Goal: Transaction & Acquisition: Book appointment/travel/reservation

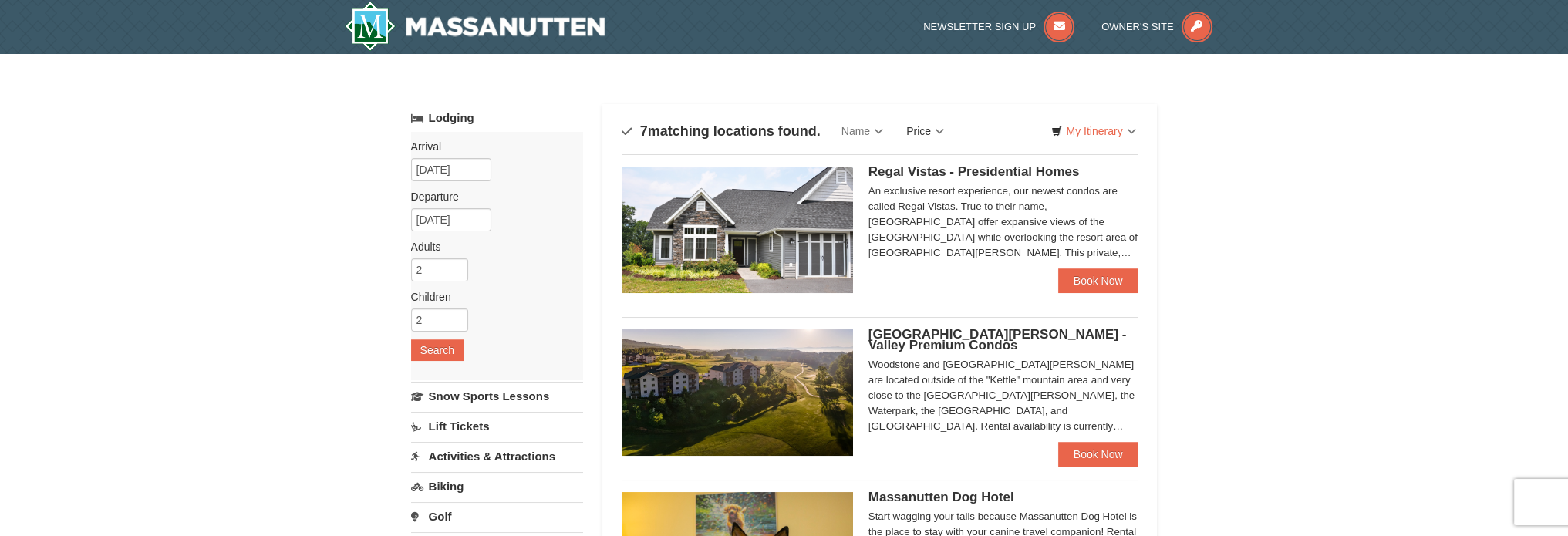
click at [942, 132] on link "Price" at bounding box center [925, 132] width 61 height 31
click at [956, 166] on link "Price (Low to High)" at bounding box center [957, 163] width 123 height 20
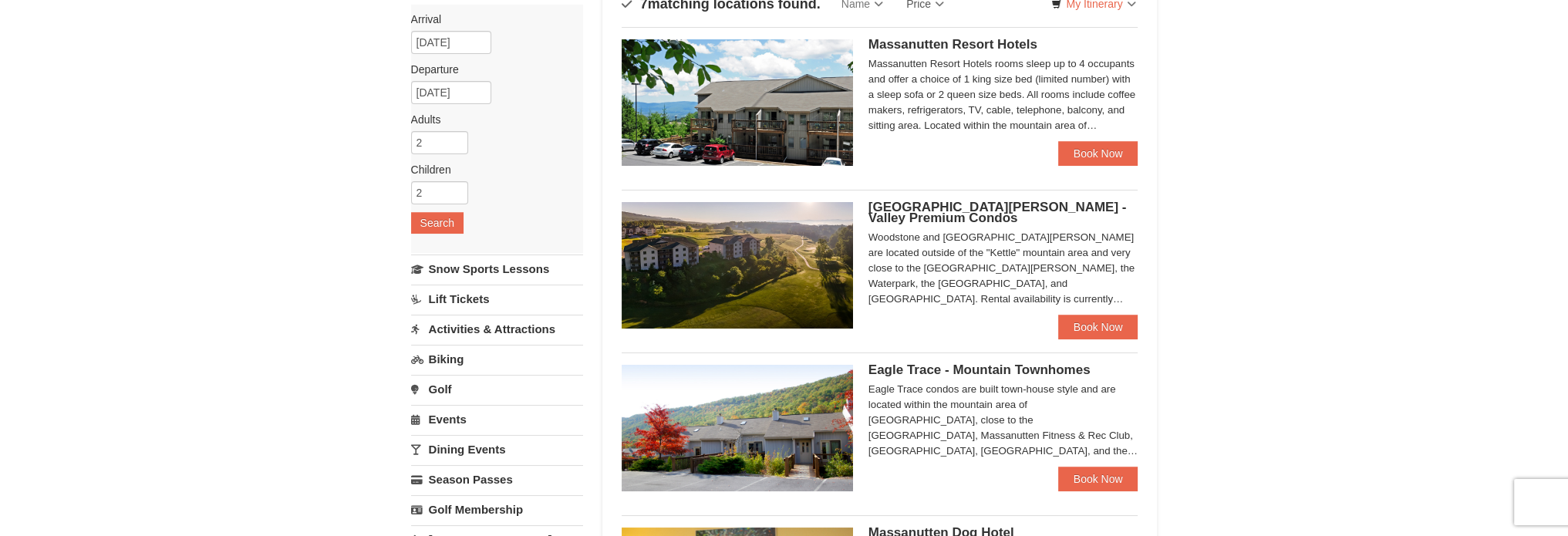
scroll to position [155, 0]
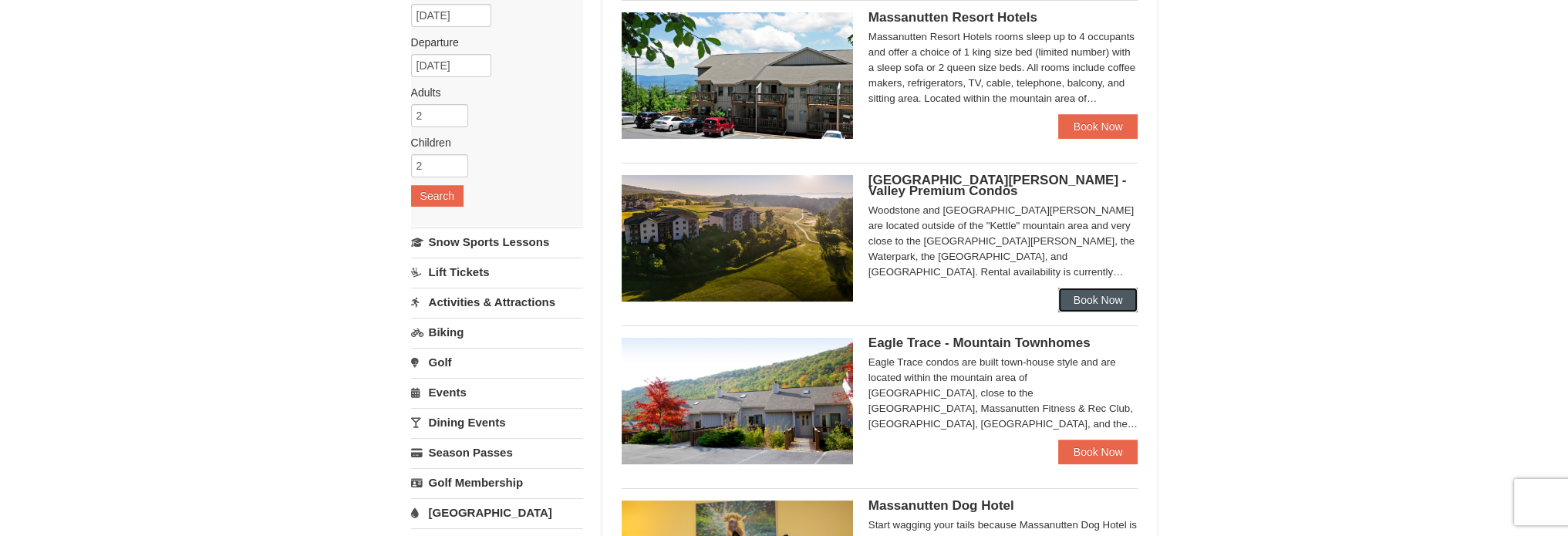
click at [1086, 299] on link "Book Now" at bounding box center [1099, 300] width 80 height 25
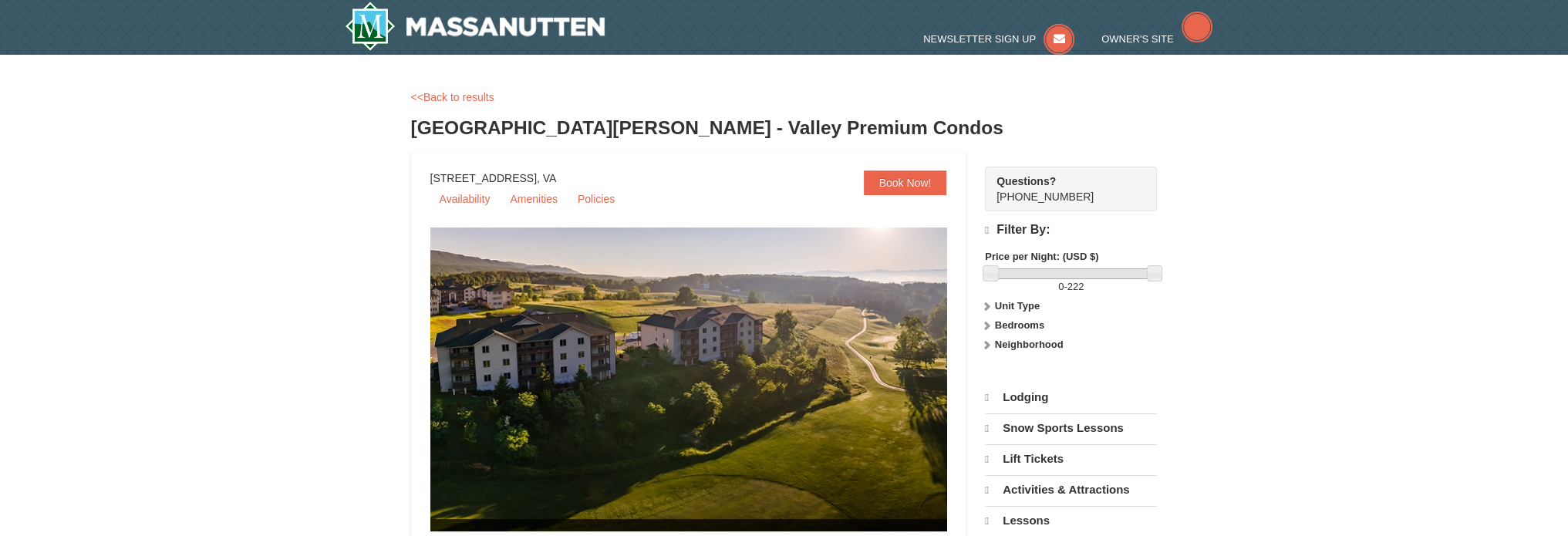
select select "10"
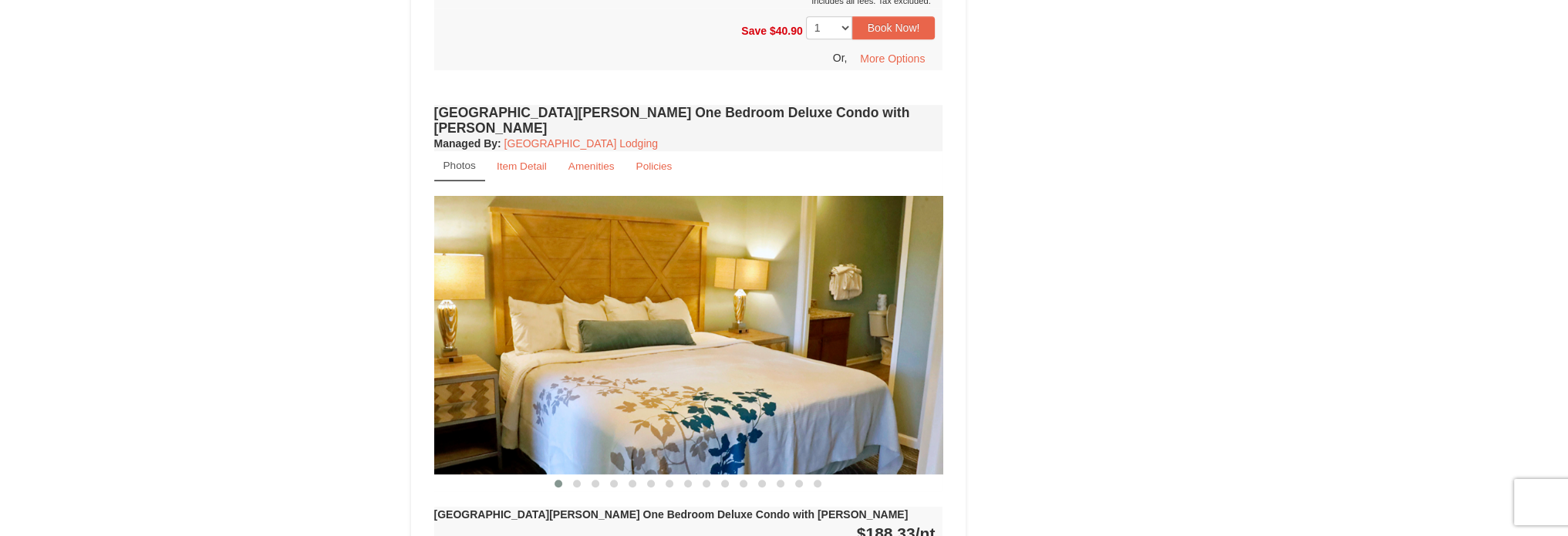
scroll to position [1235, 0]
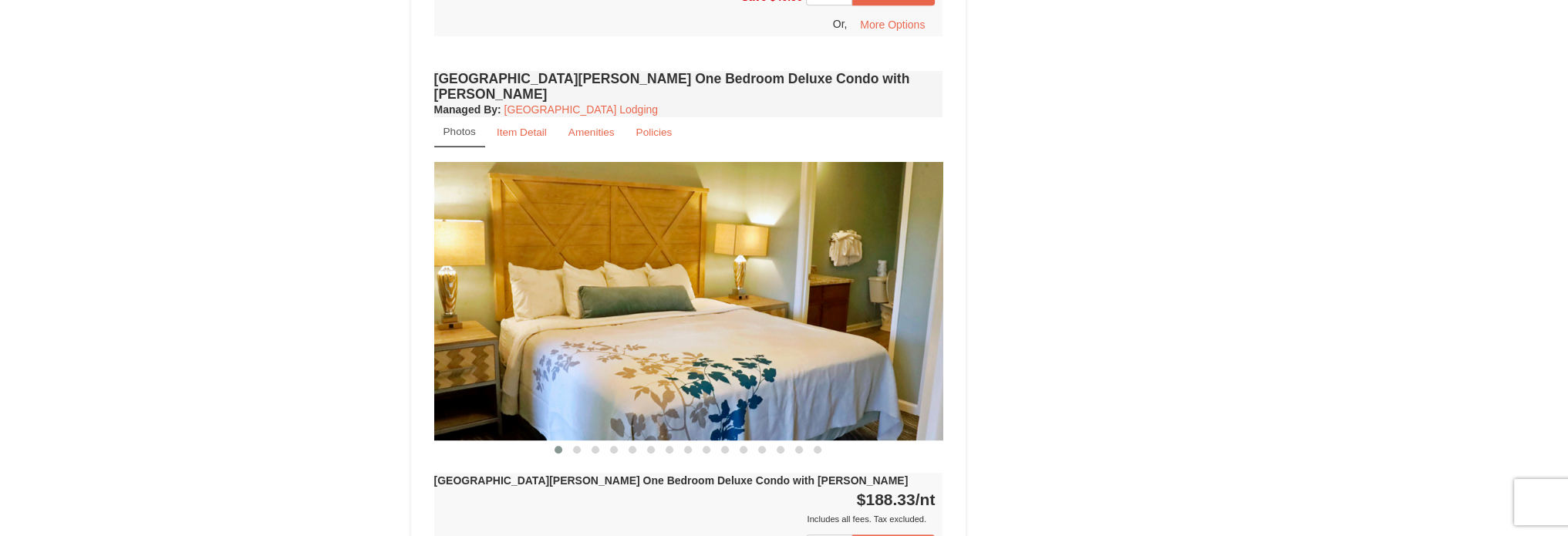
click at [891, 321] on img at bounding box center [688, 301] width 509 height 279
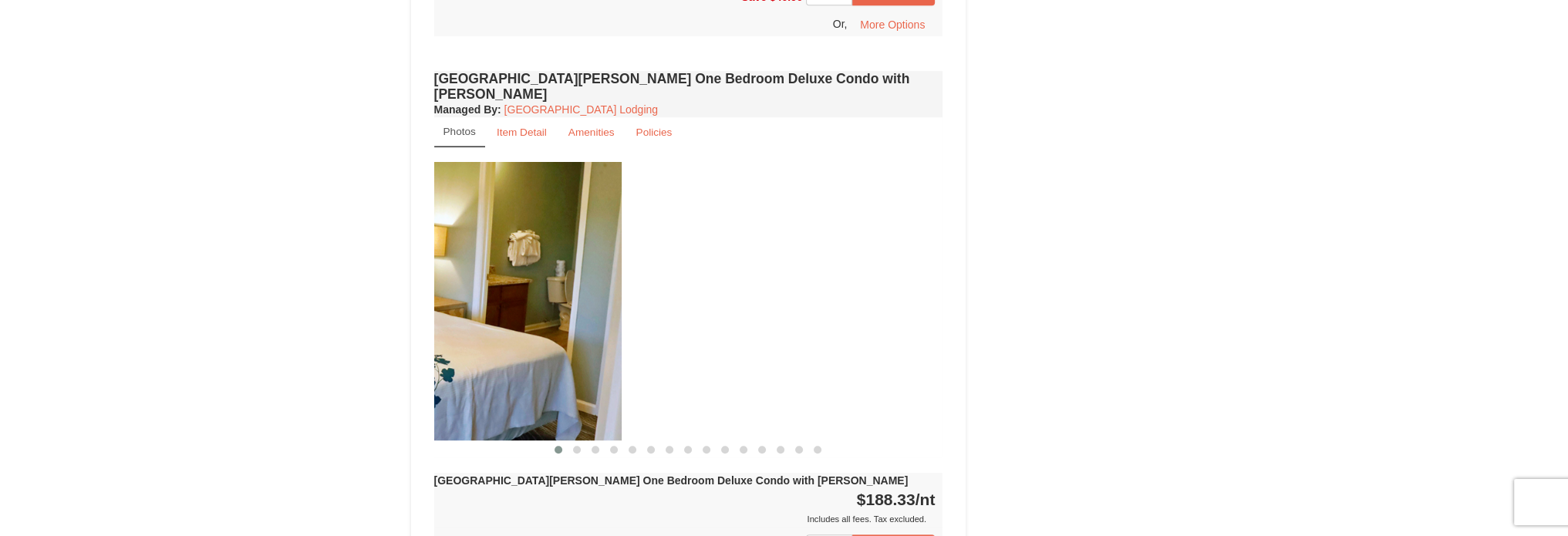
drag, startPoint x: 859, startPoint y: 341, endPoint x: 507, endPoint y: 345, distance: 352.0
click at [518, 345] on img at bounding box center [367, 301] width 509 height 279
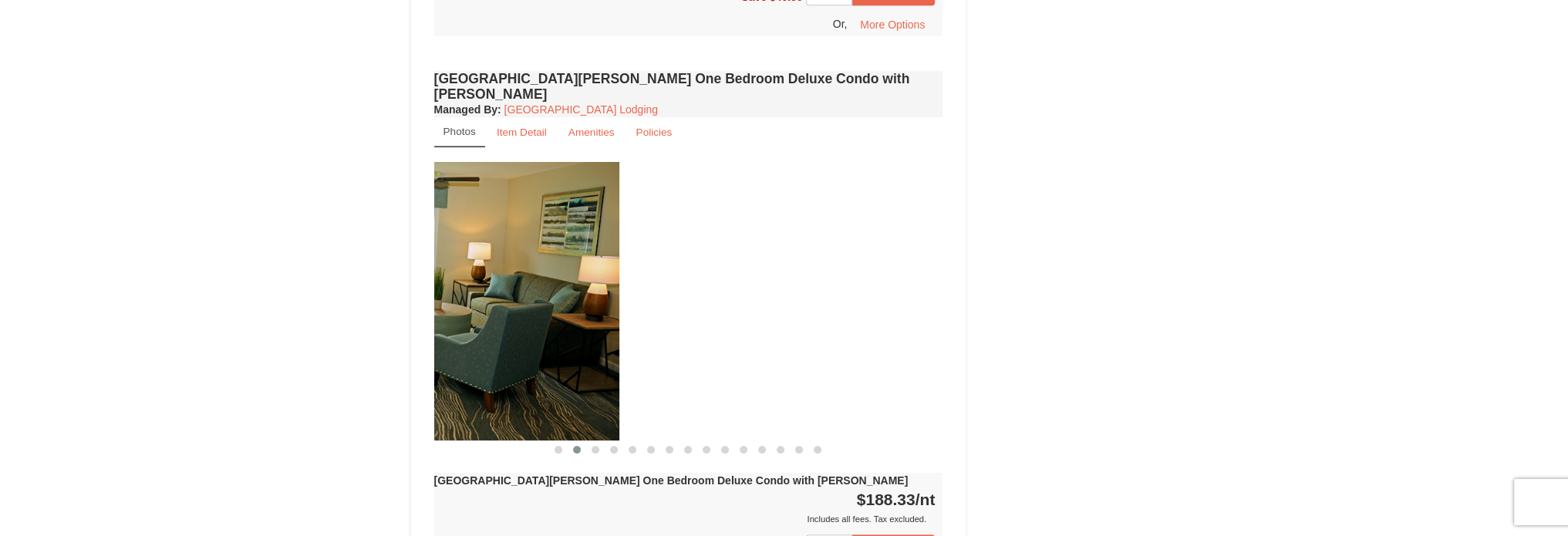
drag, startPoint x: 879, startPoint y: 314, endPoint x: 555, endPoint y: 330, distance: 324.4
click at [555, 330] on img at bounding box center [365, 301] width 509 height 279
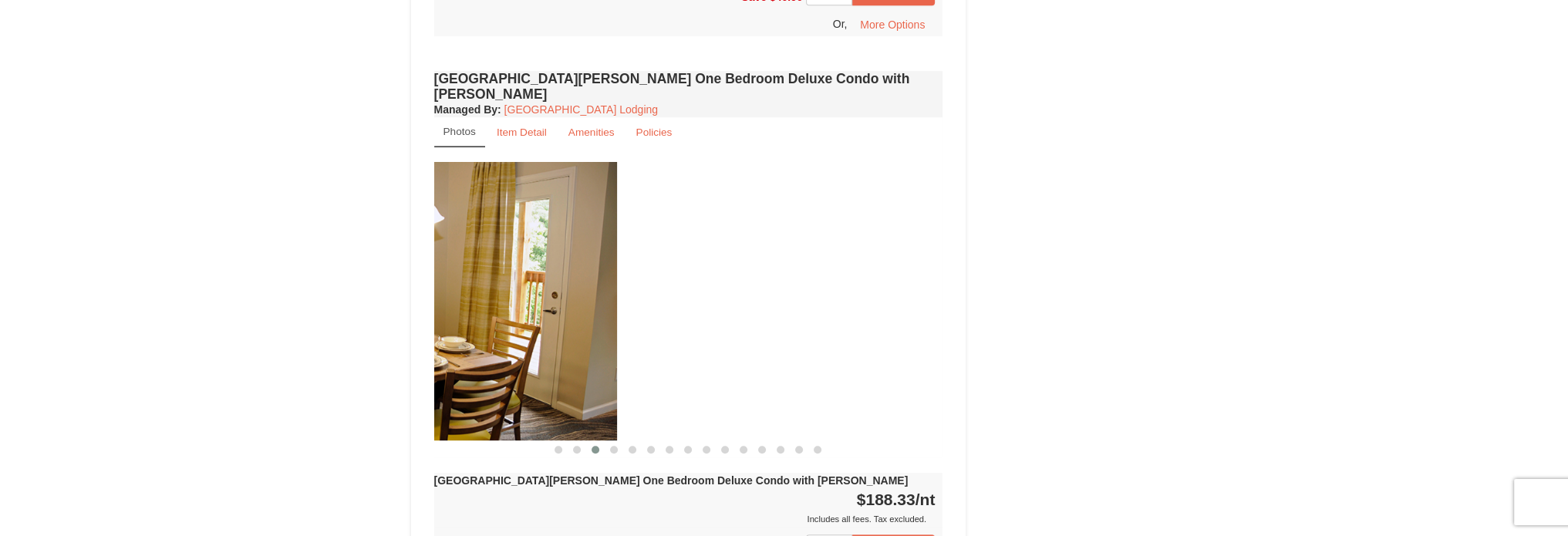
drag, startPoint x: 880, startPoint y: 303, endPoint x: 554, endPoint y: 308, distance: 326.0
click at [554, 308] on img at bounding box center [362, 301] width 509 height 279
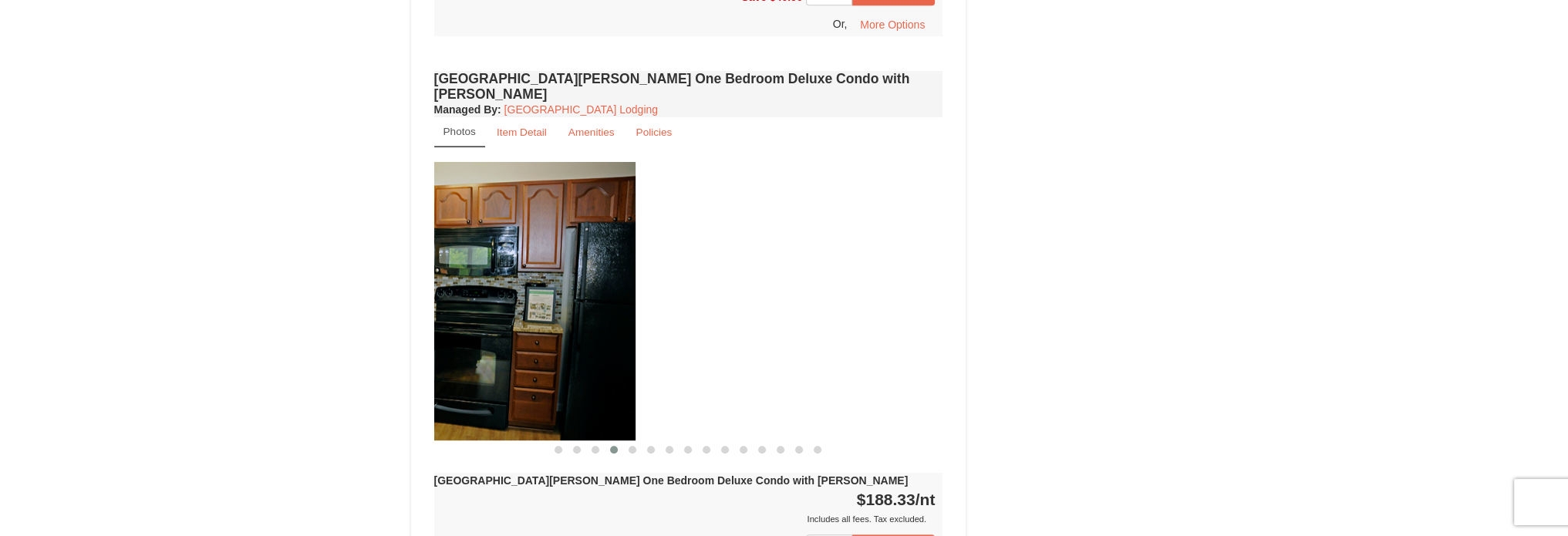
drag, startPoint x: 861, startPoint y: 294, endPoint x: 515, endPoint y: 322, distance: 347.1
click at [515, 322] on img at bounding box center [380, 301] width 509 height 279
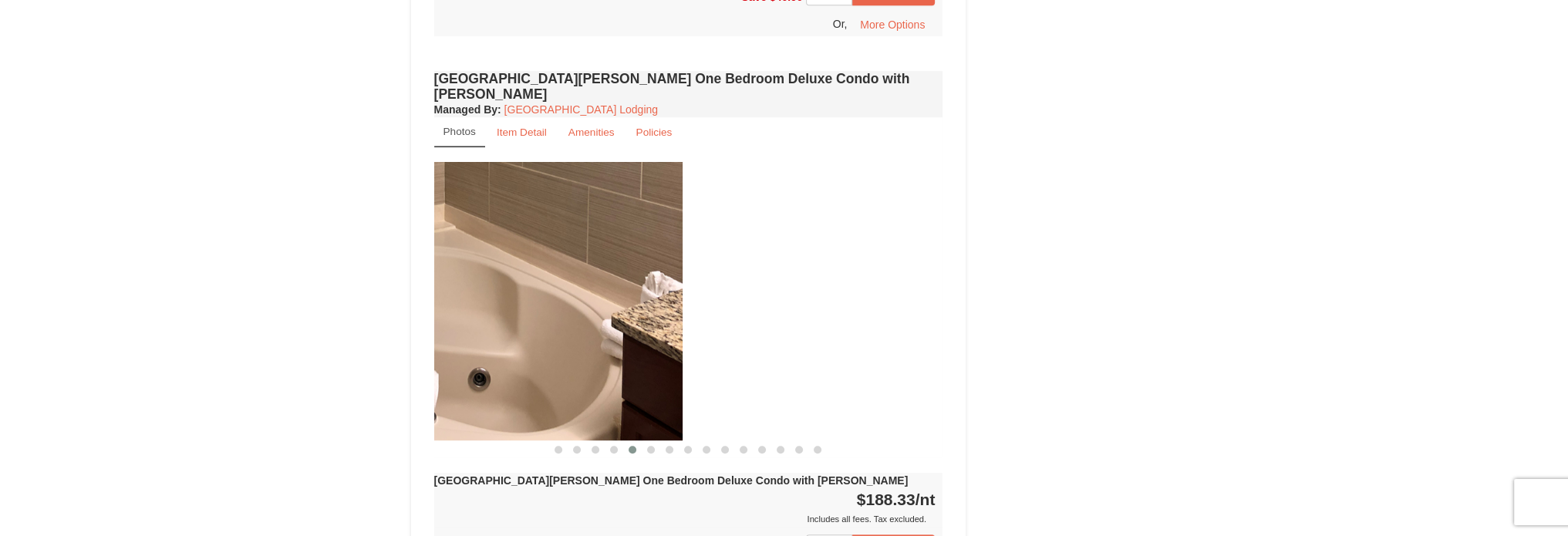
drag, startPoint x: 825, startPoint y: 297, endPoint x: 469, endPoint y: 322, distance: 356.9
click at [475, 320] on img at bounding box center [428, 301] width 509 height 279
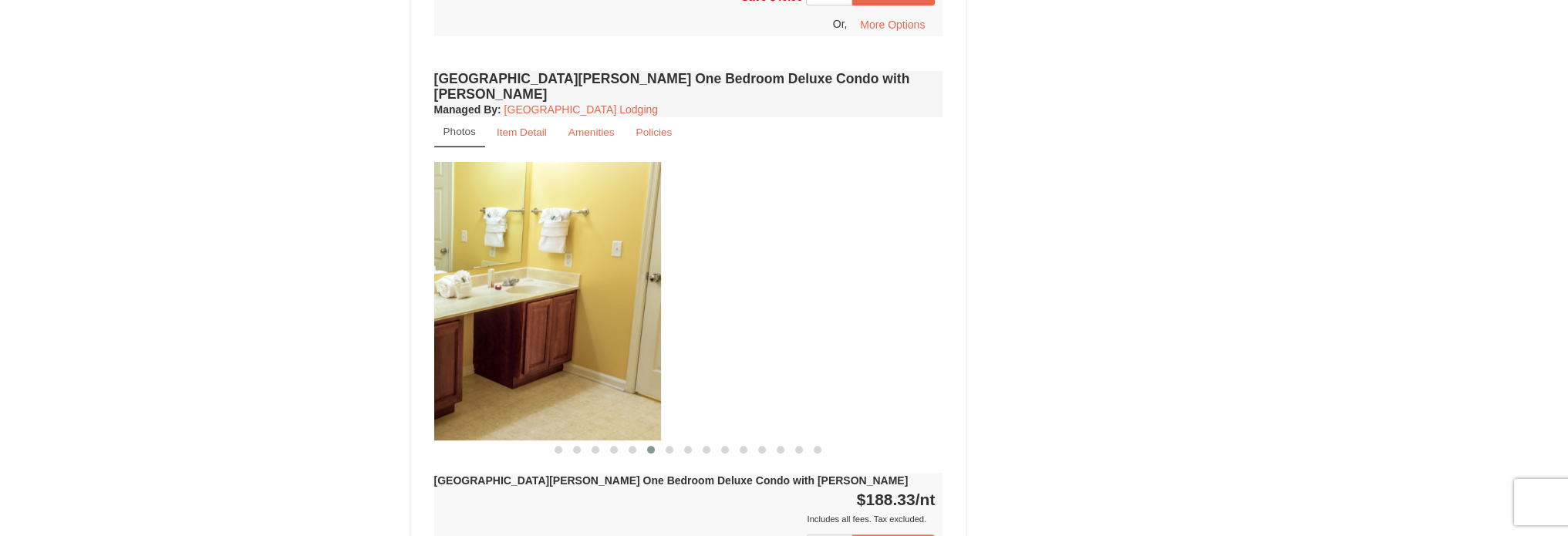
drag, startPoint x: 812, startPoint y: 309, endPoint x: 525, endPoint y: 327, distance: 287.6
click at [526, 327] on img at bounding box center [406, 301] width 509 height 279
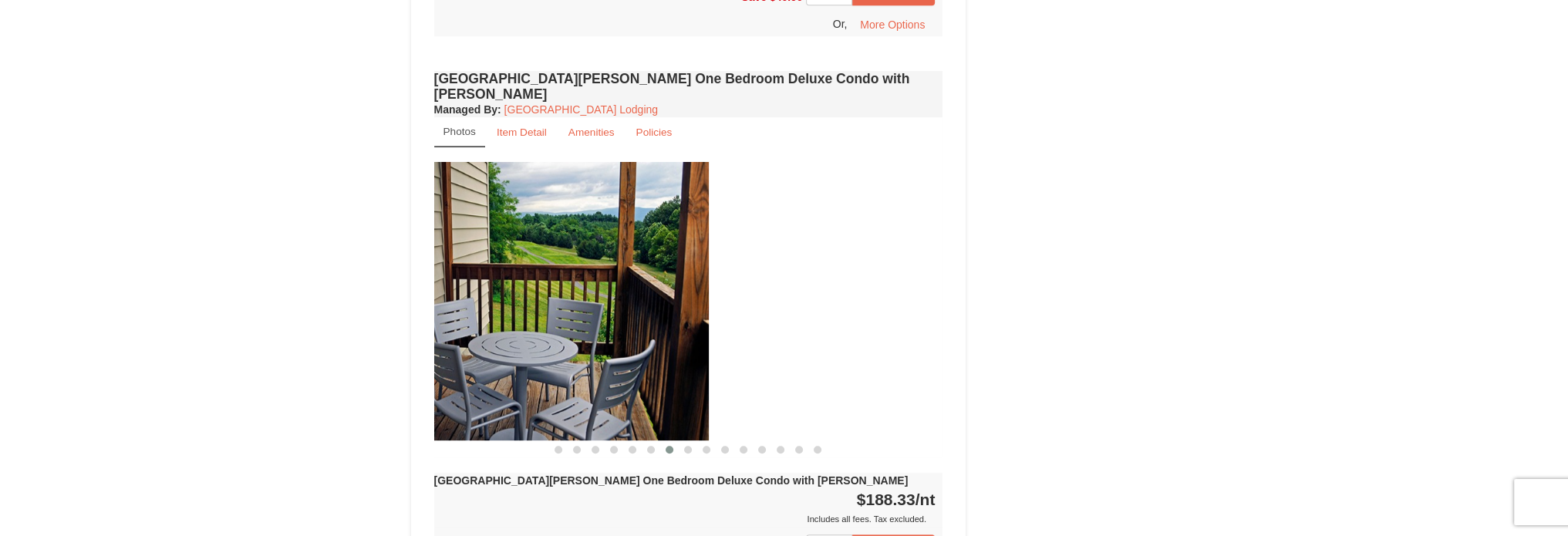
drag, startPoint x: 842, startPoint y: 305, endPoint x: 517, endPoint y: 337, distance: 326.6
click at [520, 336] on img at bounding box center [454, 301] width 509 height 279
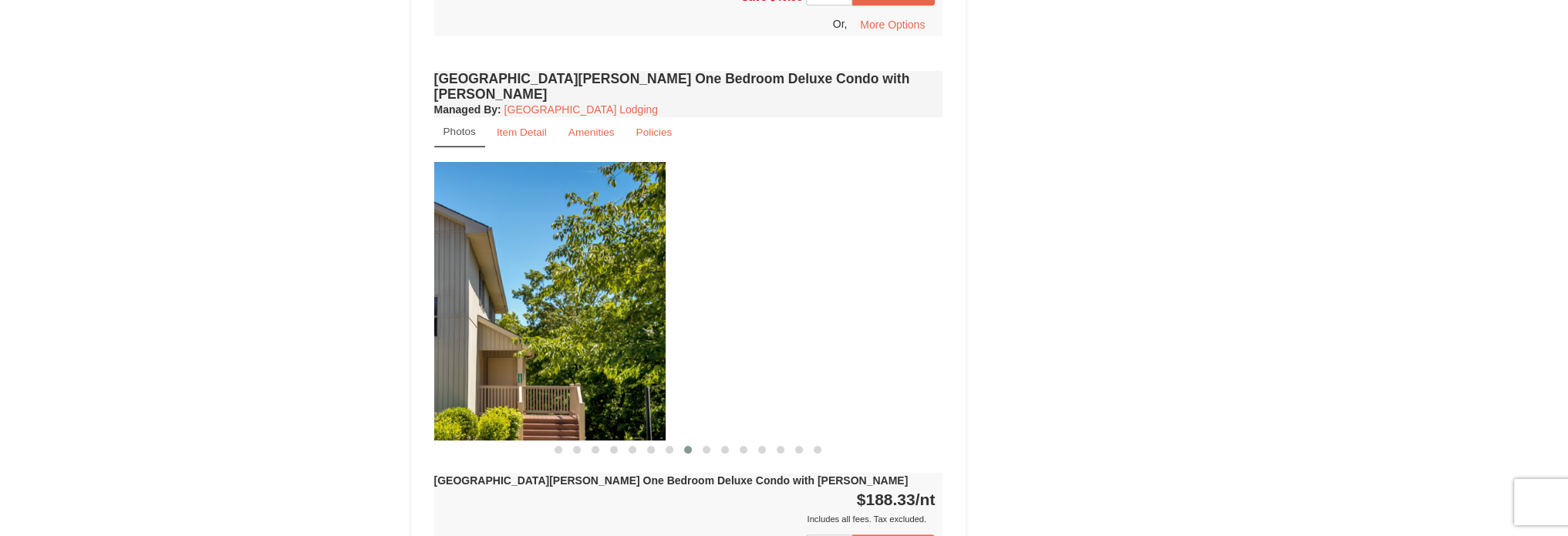
drag, startPoint x: 645, startPoint y: 344, endPoint x: 465, endPoint y: 358, distance: 180.5
click at [503, 355] on img at bounding box center [411, 301] width 509 height 279
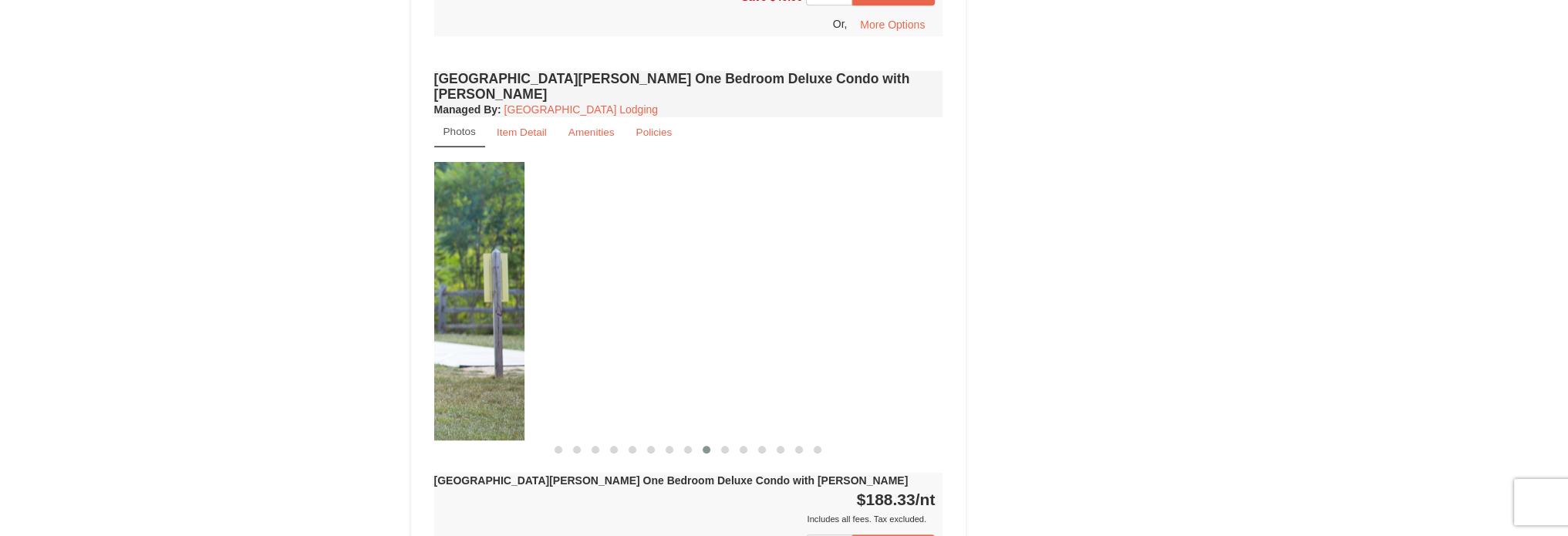
drag, startPoint x: 846, startPoint y: 333, endPoint x: 415, endPoint y: 372, distance: 432.8
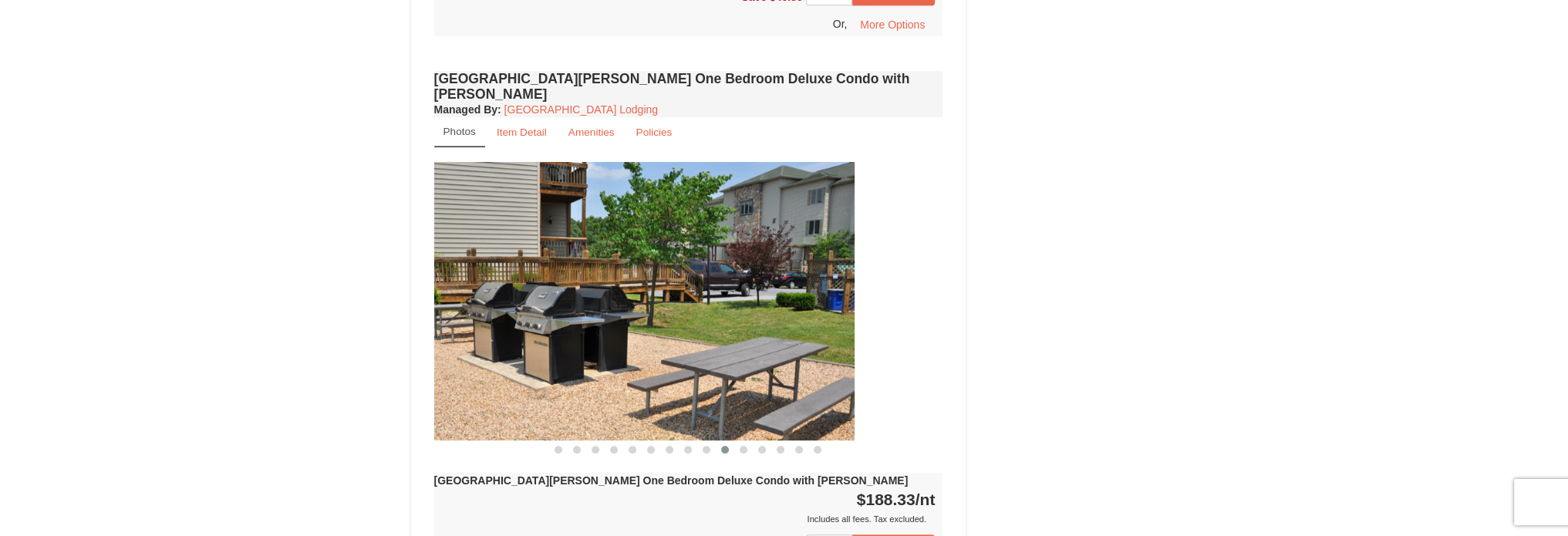
drag, startPoint x: 823, startPoint y: 322, endPoint x: 417, endPoint y: 369, distance: 408.7
click at [456, 366] on img at bounding box center [600, 301] width 509 height 279
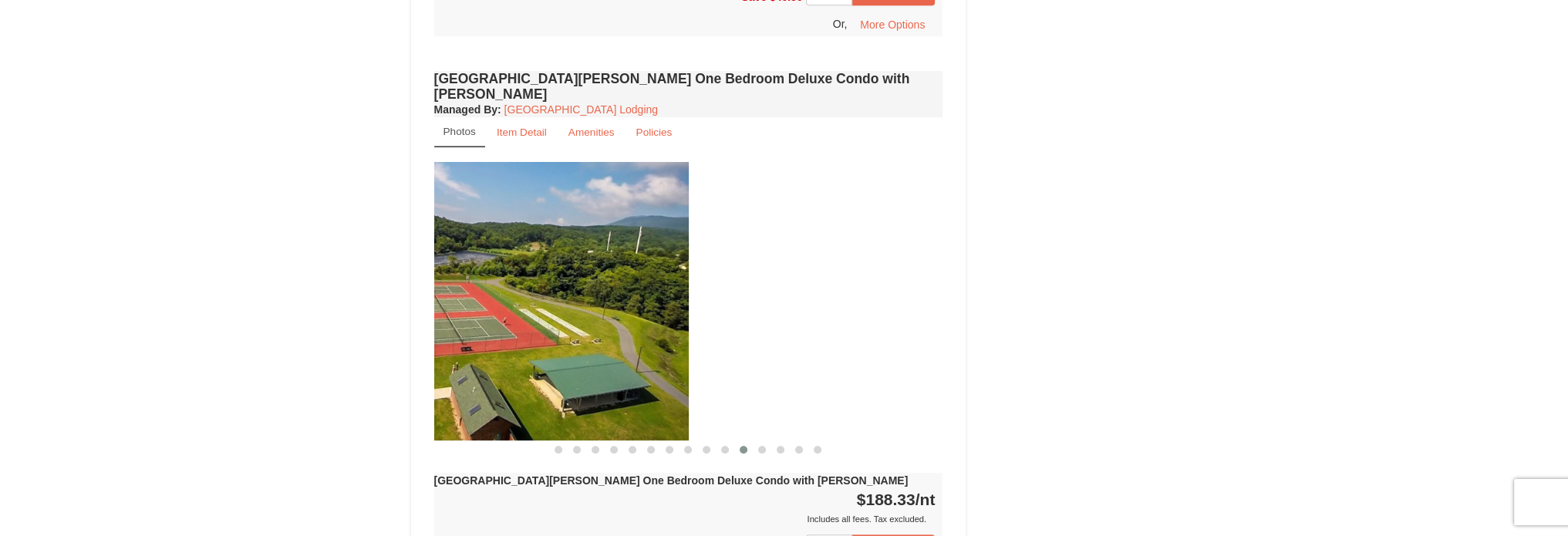
drag, startPoint x: 694, startPoint y: 348, endPoint x: 377, endPoint y: 378, distance: 318.4
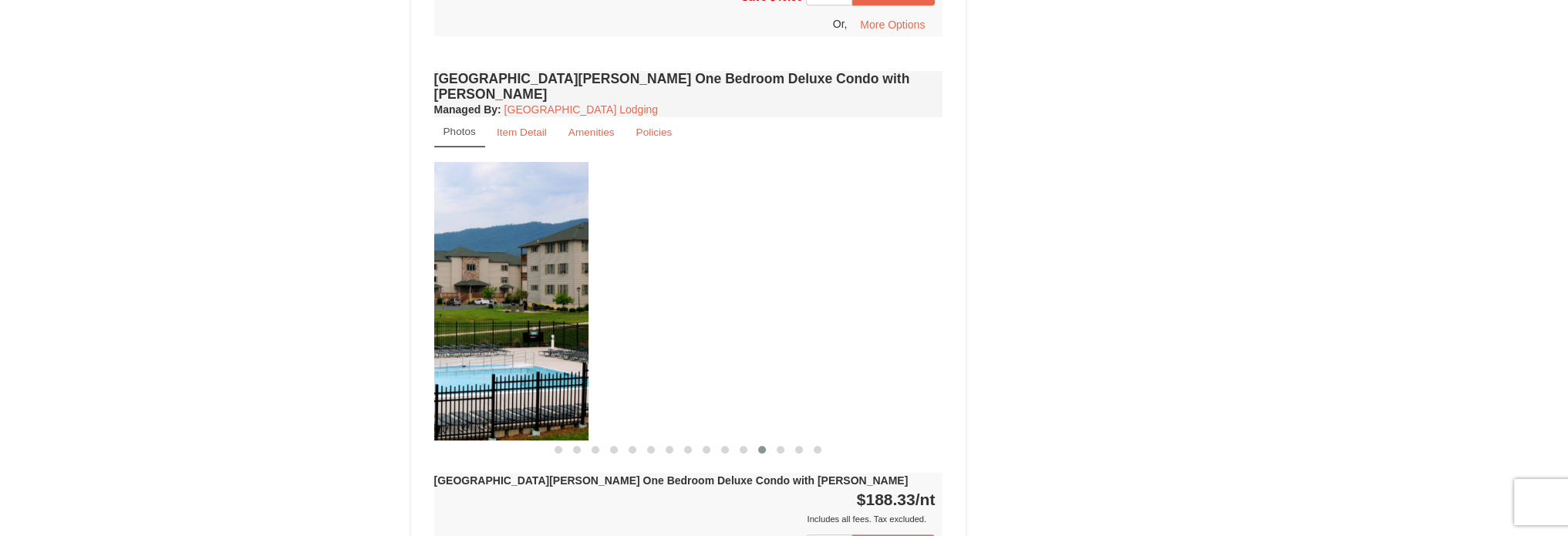
drag, startPoint x: 741, startPoint y: 347, endPoint x: 384, endPoint y: 359, distance: 357.2
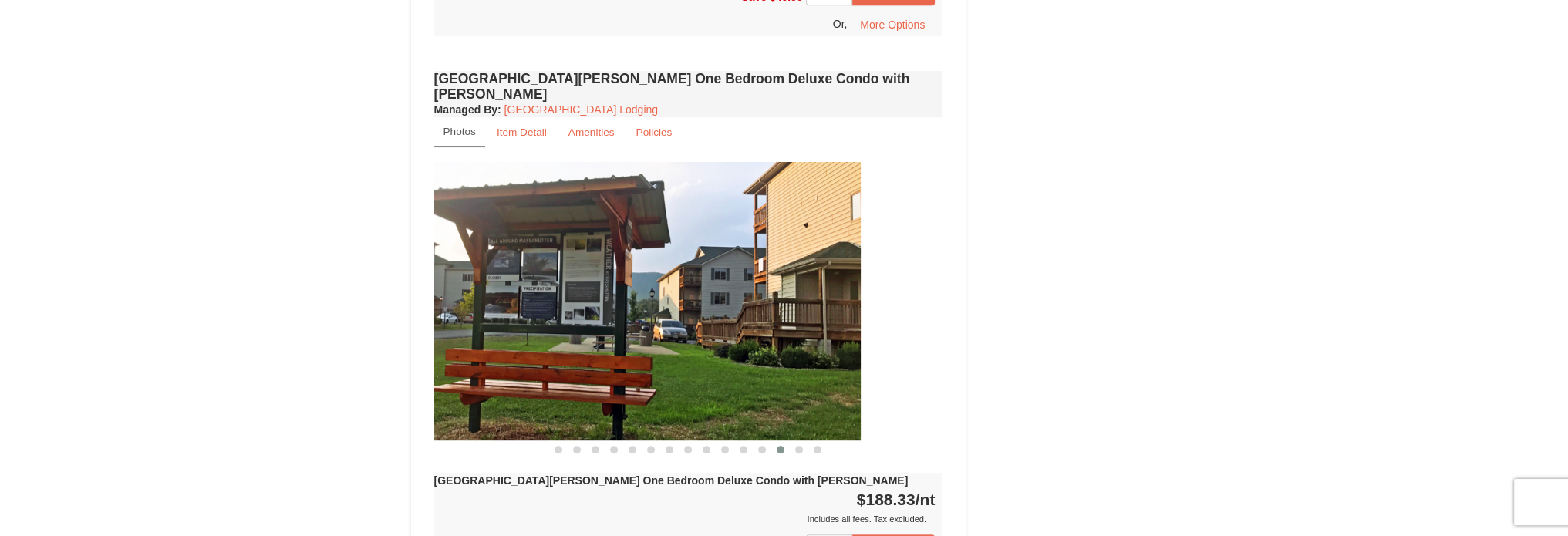
drag, startPoint x: 729, startPoint y: 353, endPoint x: 412, endPoint y: 367, distance: 317.3
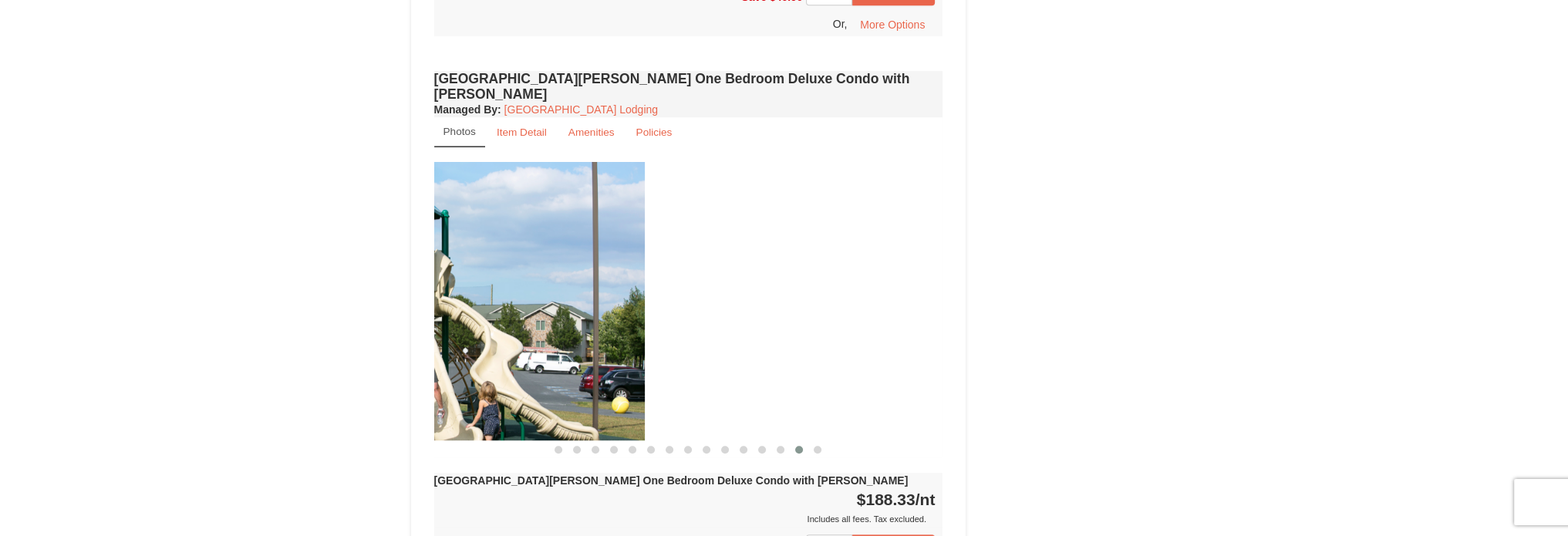
drag, startPoint x: 755, startPoint y: 320, endPoint x: 336, endPoint y: 333, distance: 419.2
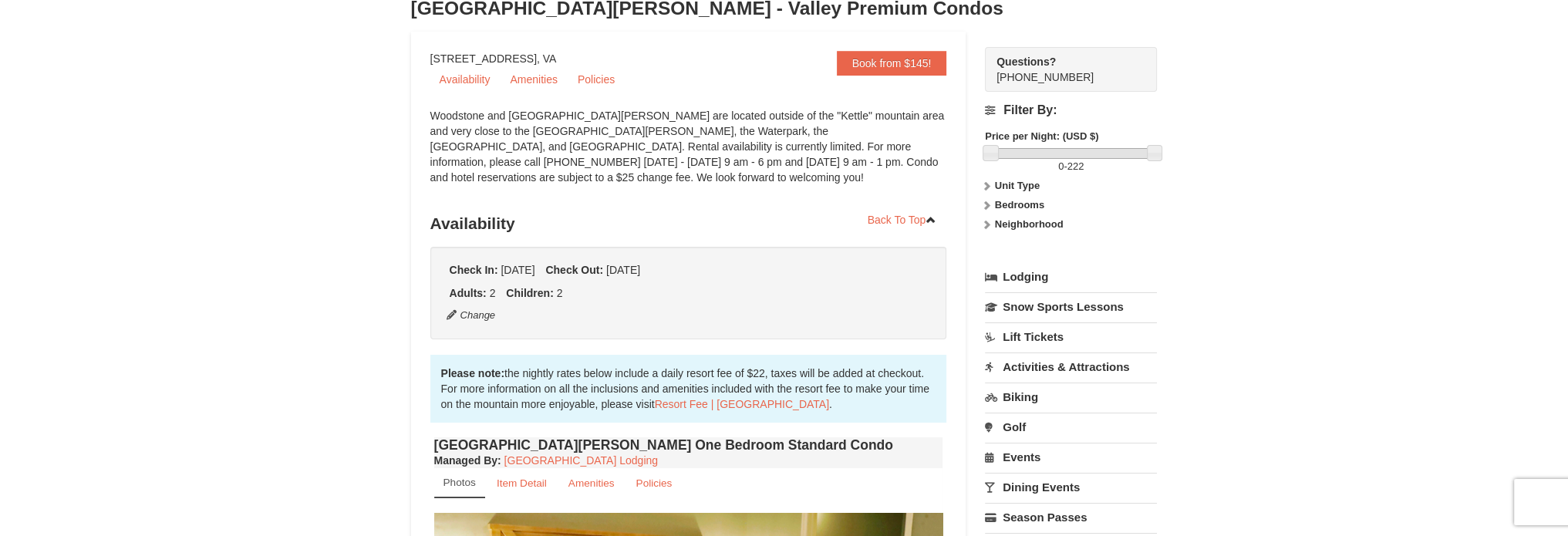
scroll to position [0, 0]
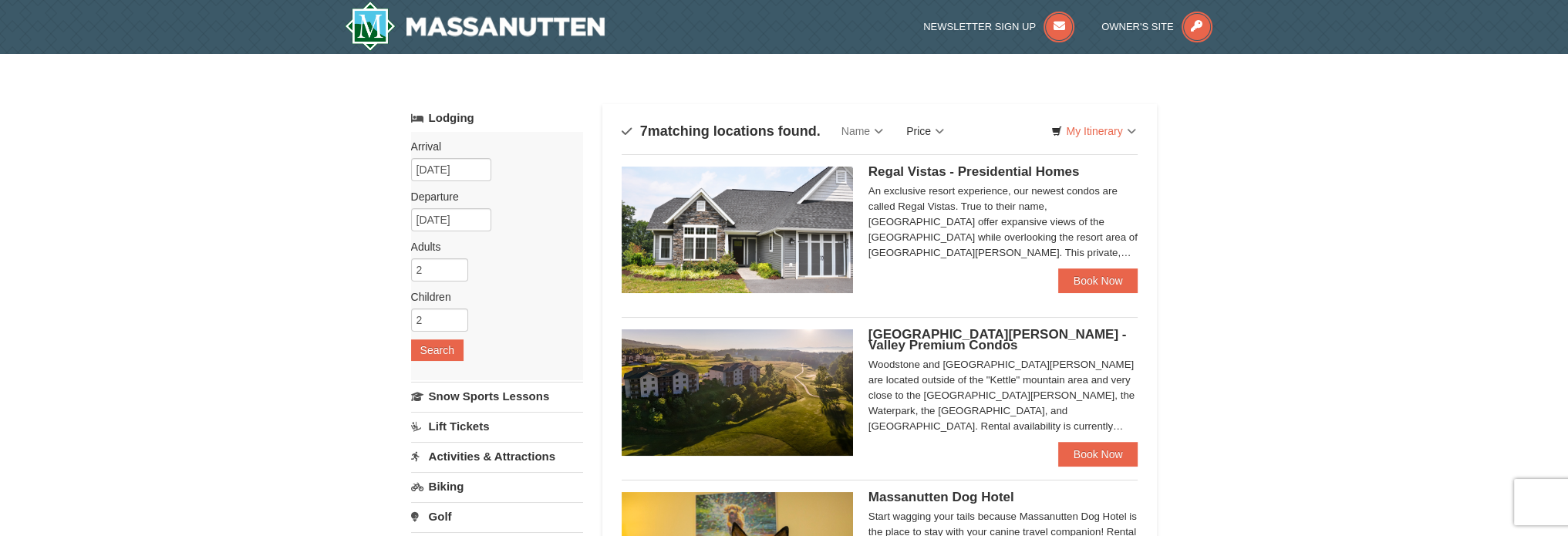
click at [933, 126] on link "Price" at bounding box center [925, 132] width 61 height 31
click at [935, 166] on link "Price (Low to High)" at bounding box center [957, 163] width 123 height 20
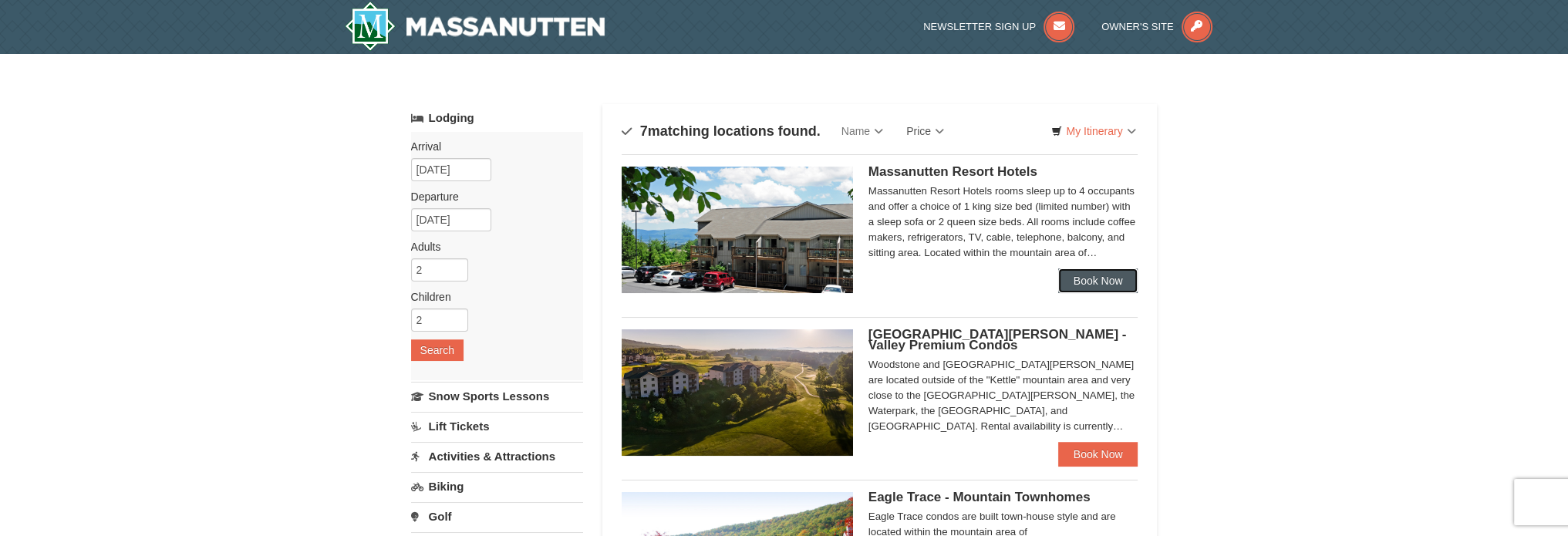
click at [1106, 283] on link "Book Now" at bounding box center [1099, 281] width 80 height 25
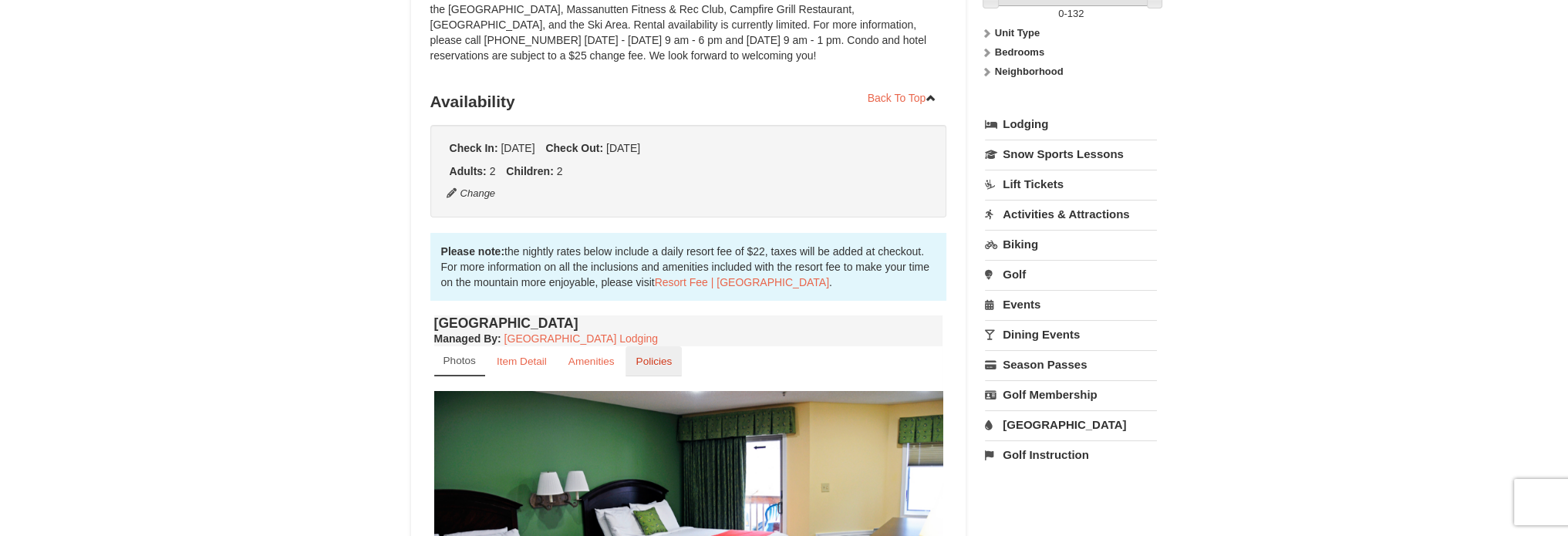
scroll to position [308, 0]
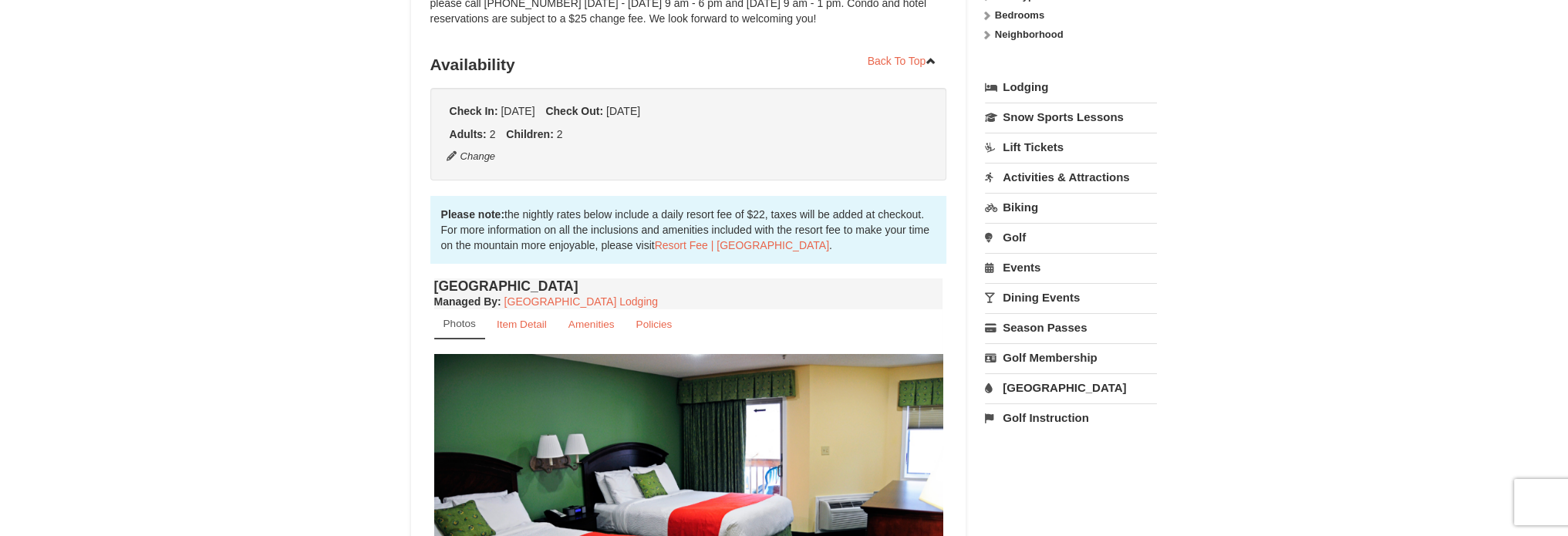
click at [1047, 168] on link "Activities & Attractions" at bounding box center [1071, 177] width 172 height 28
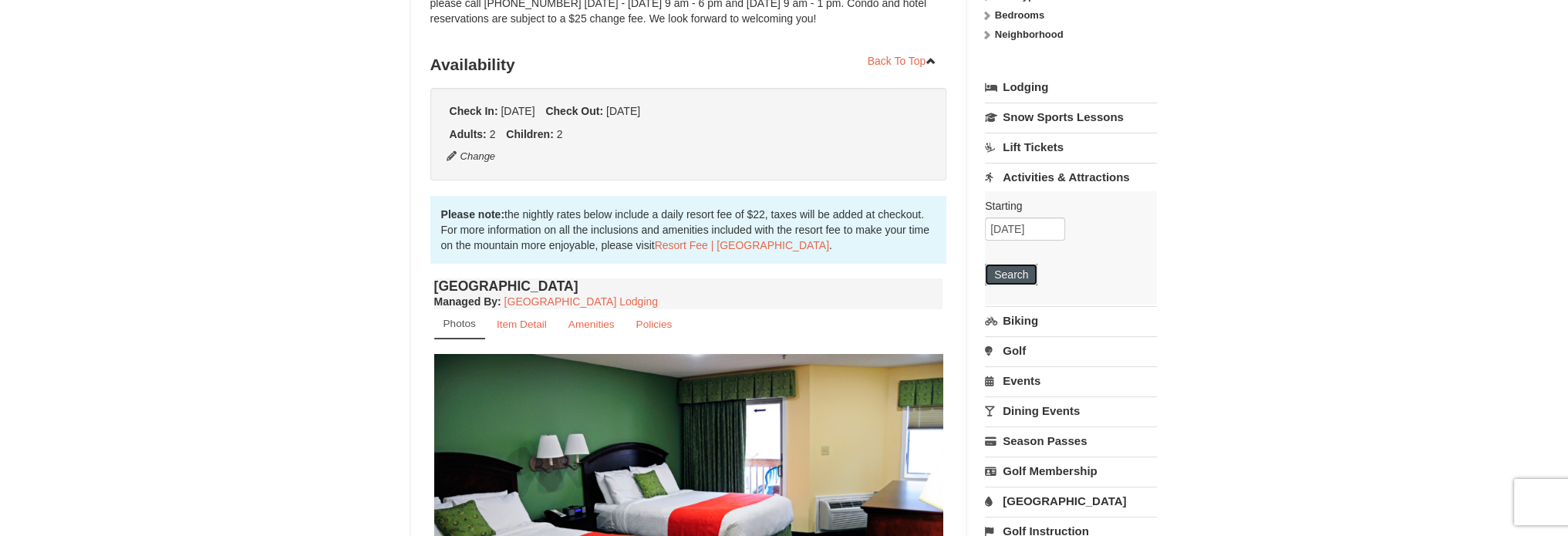
click at [1019, 274] on button "Search" at bounding box center [1010, 275] width 52 height 22
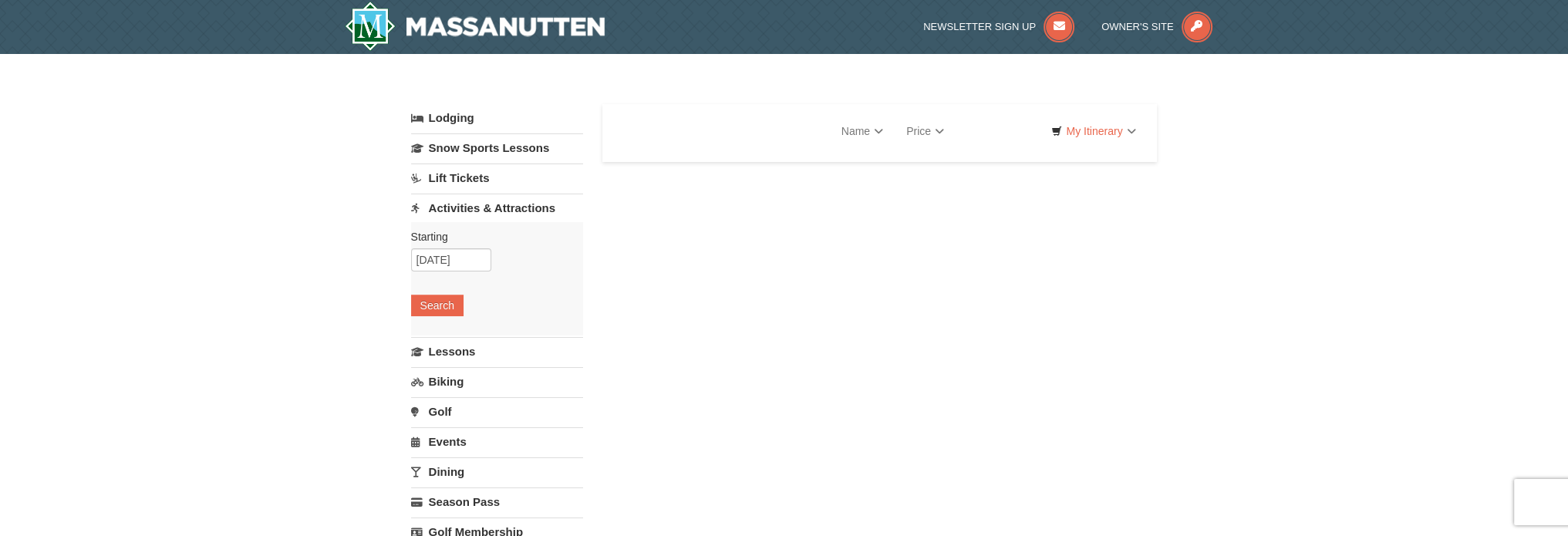
select select "10"
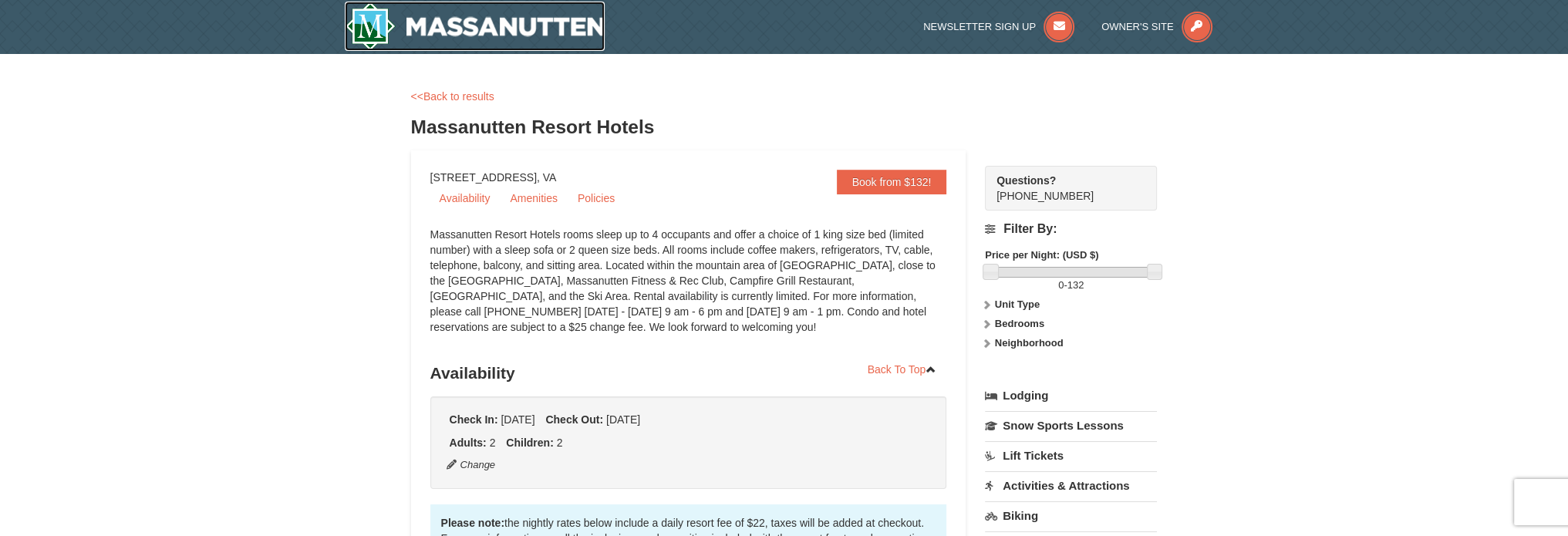
click at [506, 35] on img at bounding box center [475, 27] width 261 height 49
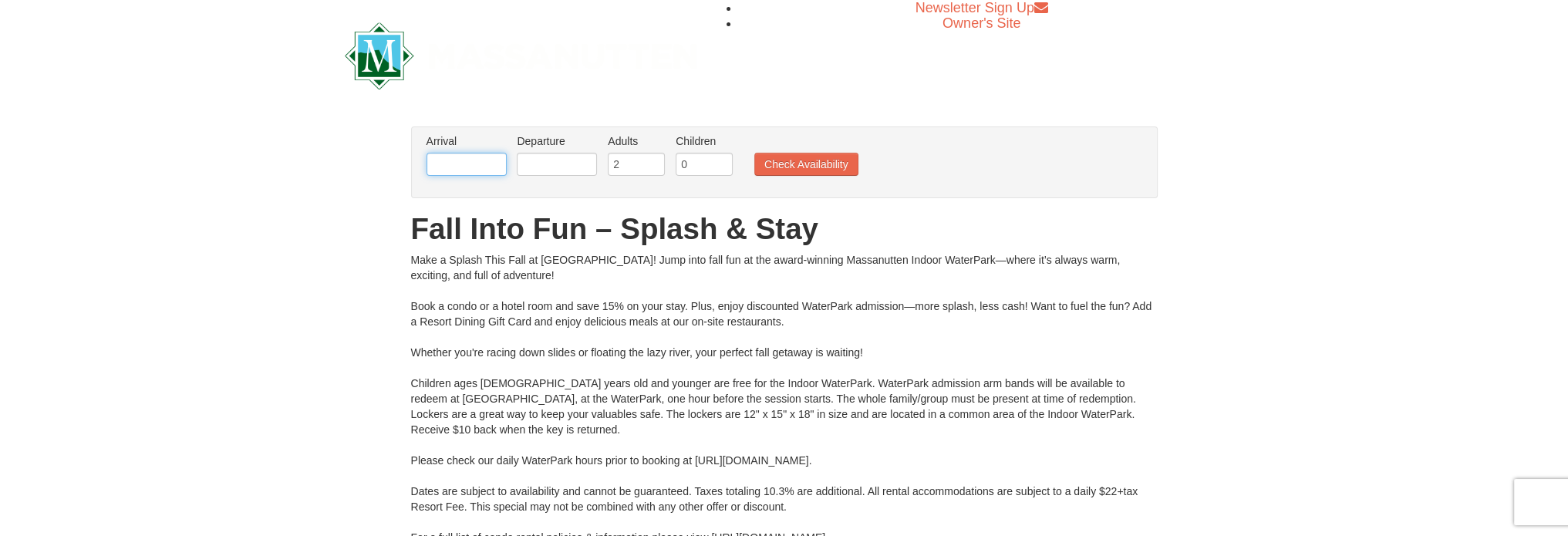
click at [480, 165] on input "text" at bounding box center [467, 164] width 80 height 23
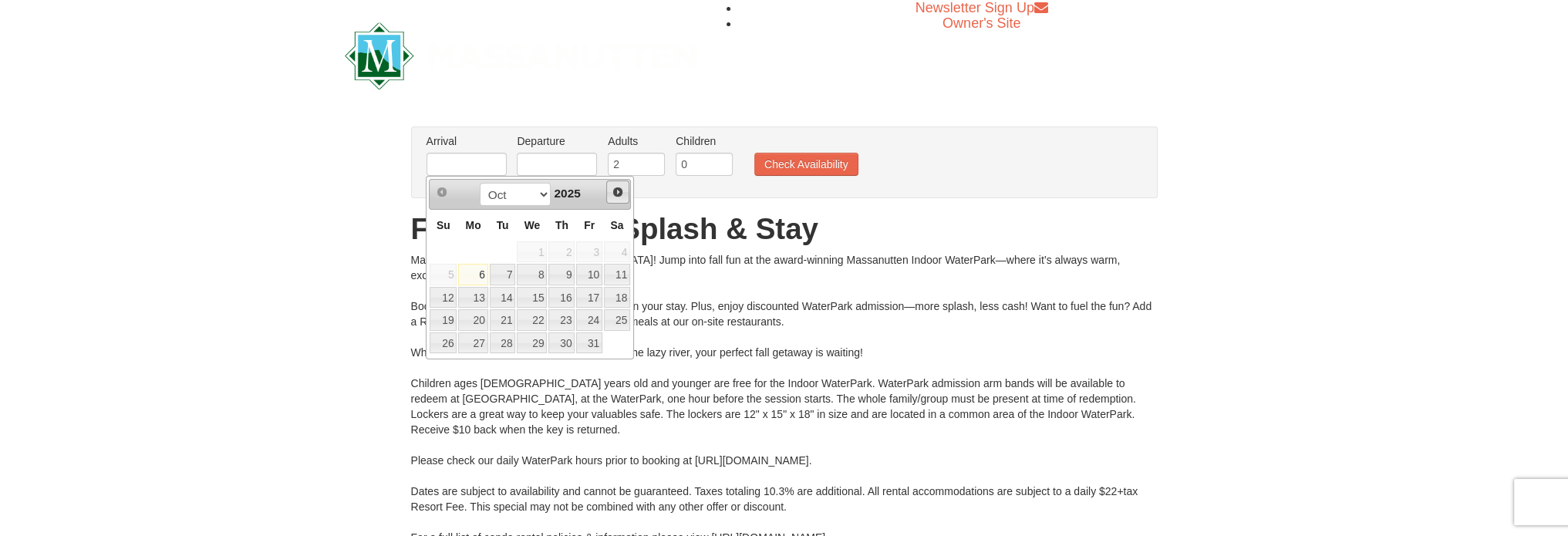
click at [614, 190] on span "Next" at bounding box center [617, 191] width 12 height 12
click at [620, 315] on link "22" at bounding box center [617, 320] width 27 height 22
type input "[DATE]"
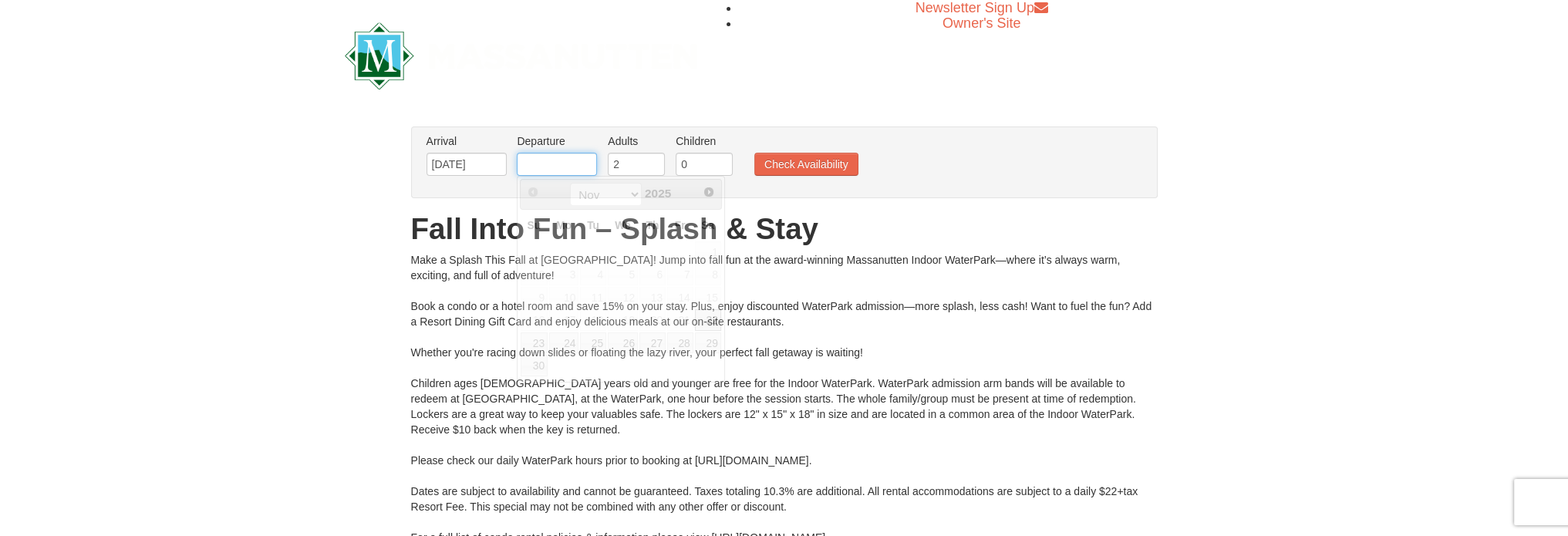
click at [549, 161] on input "text" at bounding box center [557, 164] width 80 height 23
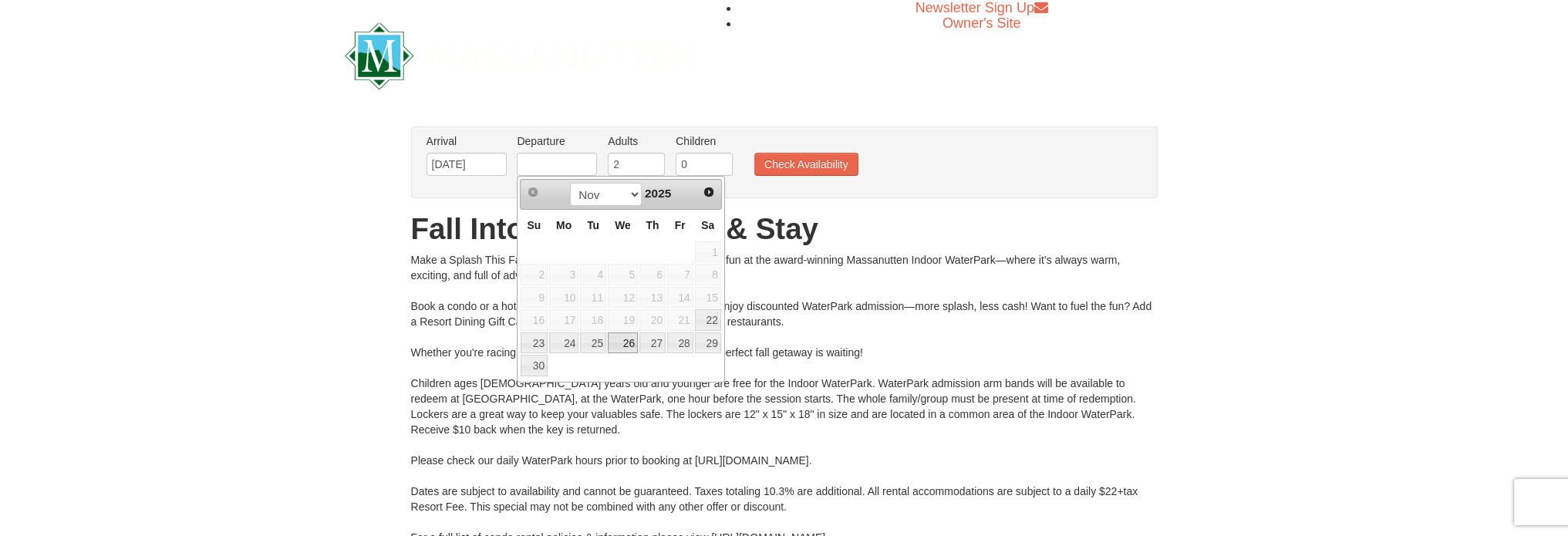
click at [624, 341] on link "26" at bounding box center [623, 344] width 30 height 22
type input "11/26/2025"
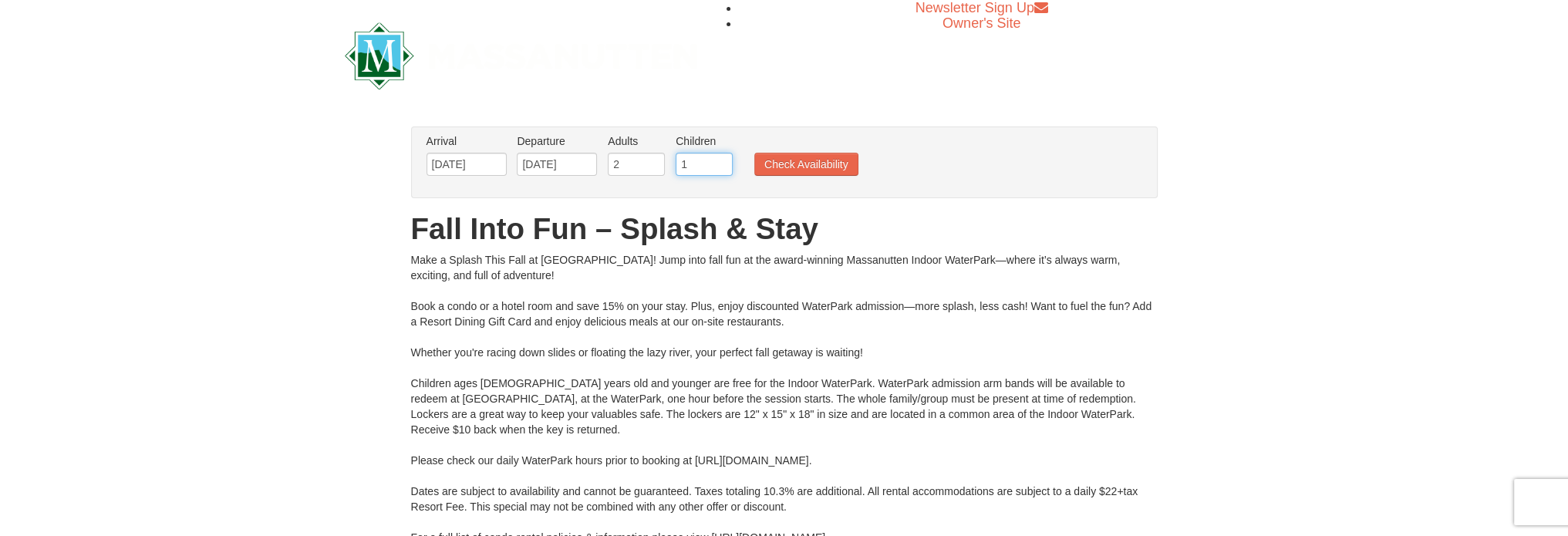
click at [719, 155] on input "1" at bounding box center [704, 164] width 57 height 23
type input "2"
click at [719, 155] on input "2" at bounding box center [704, 164] width 57 height 23
click at [810, 157] on button "Check Availability" at bounding box center [806, 164] width 104 height 23
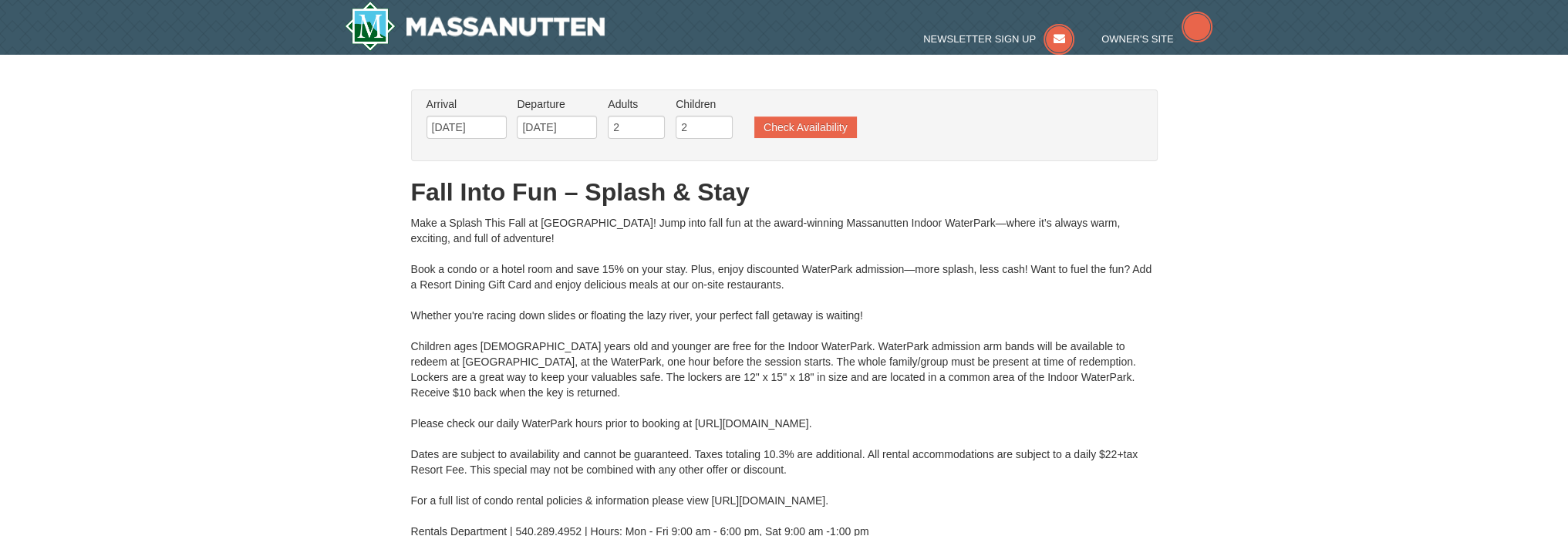
type input "[DATE]"
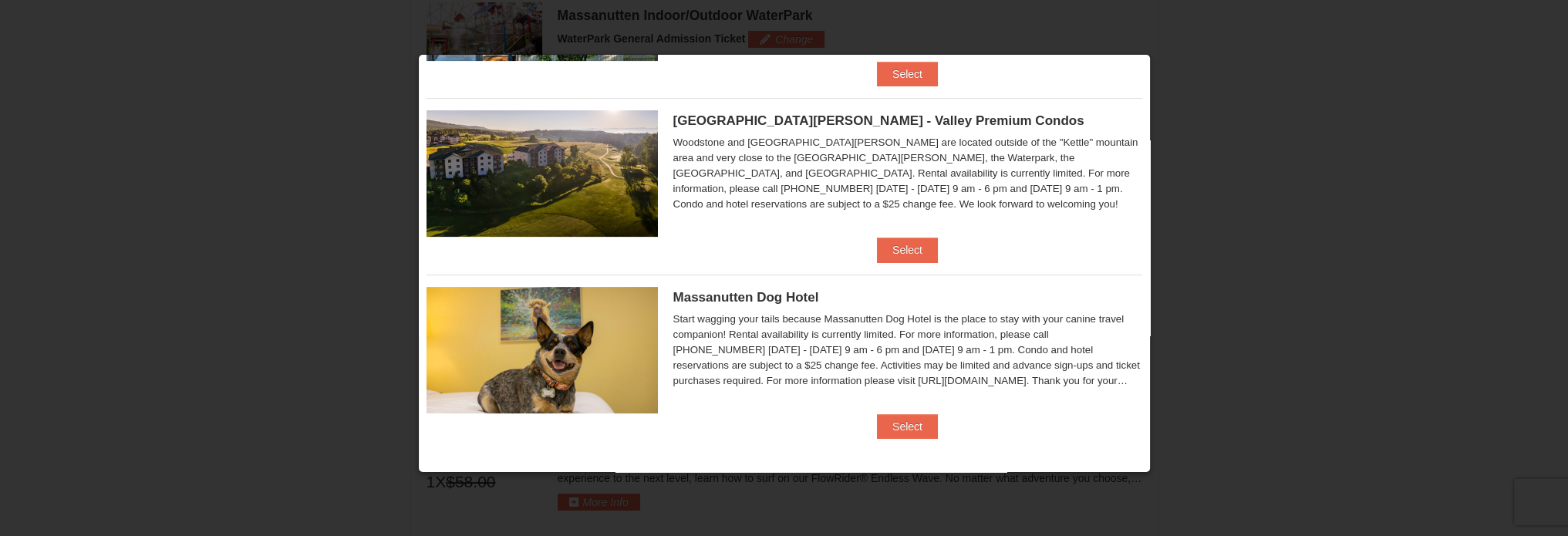
scroll to position [886, 0]
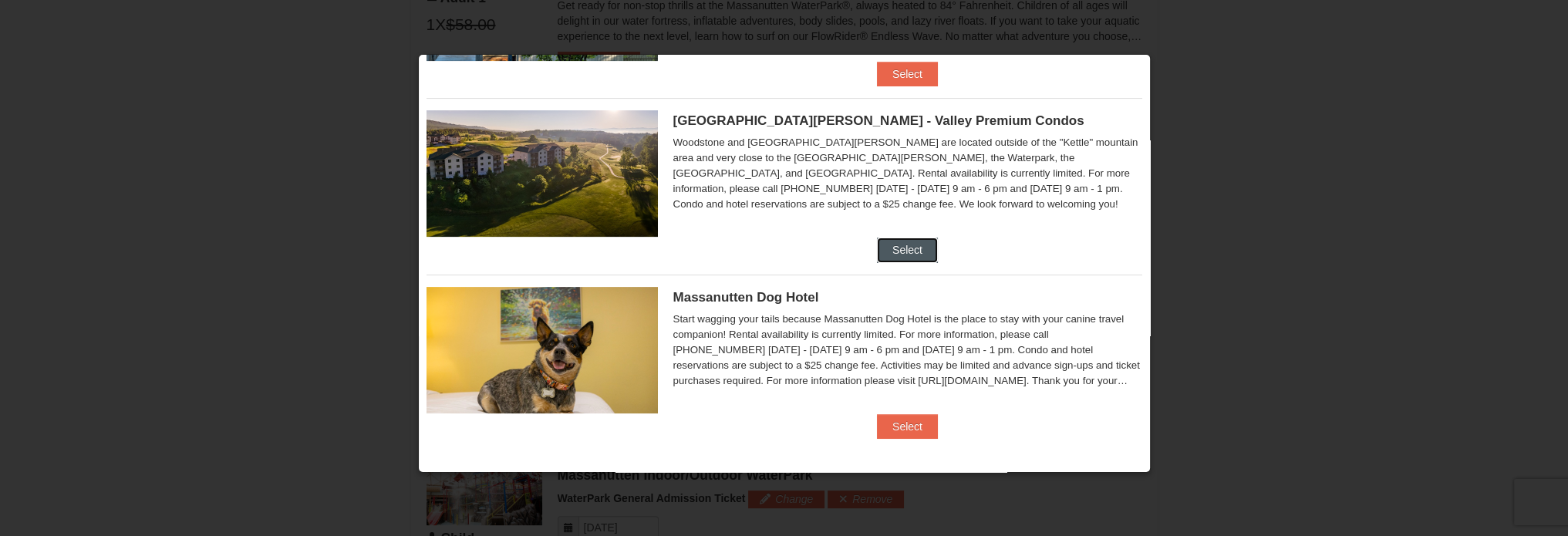
click at [910, 244] on button "Select" at bounding box center [907, 250] width 61 height 25
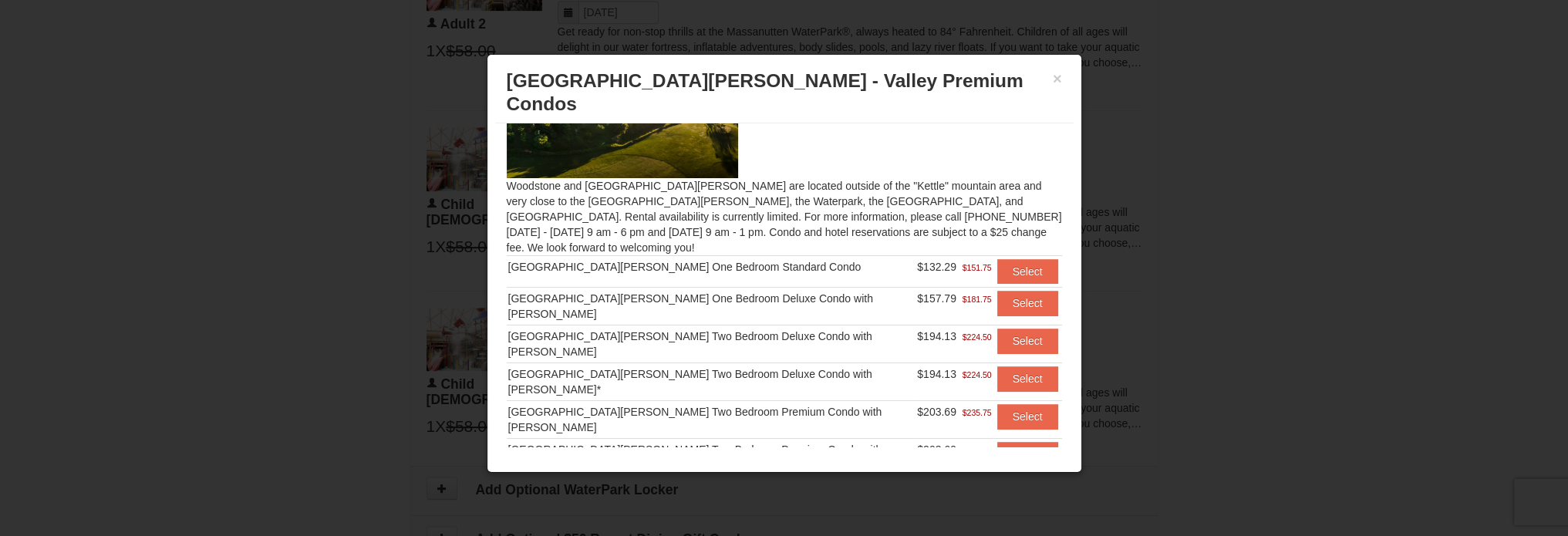
scroll to position [108, 0]
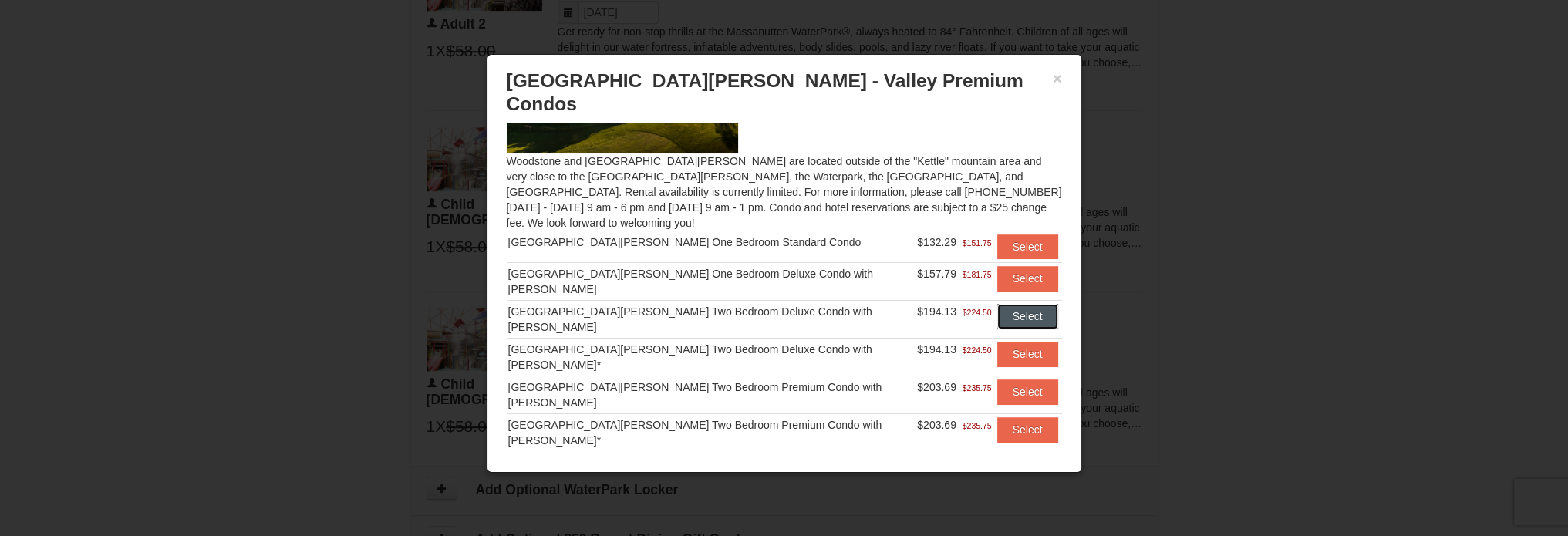
click at [1019, 304] on button "Select" at bounding box center [1028, 316] width 61 height 25
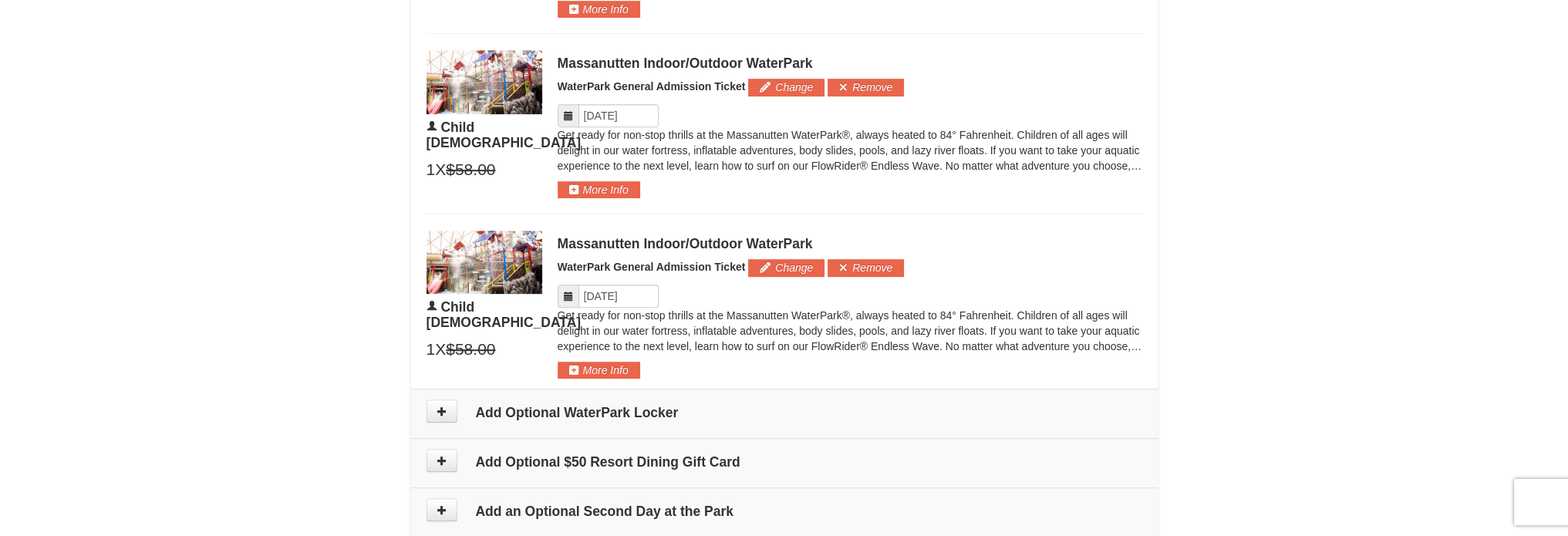
scroll to position [1262, 0]
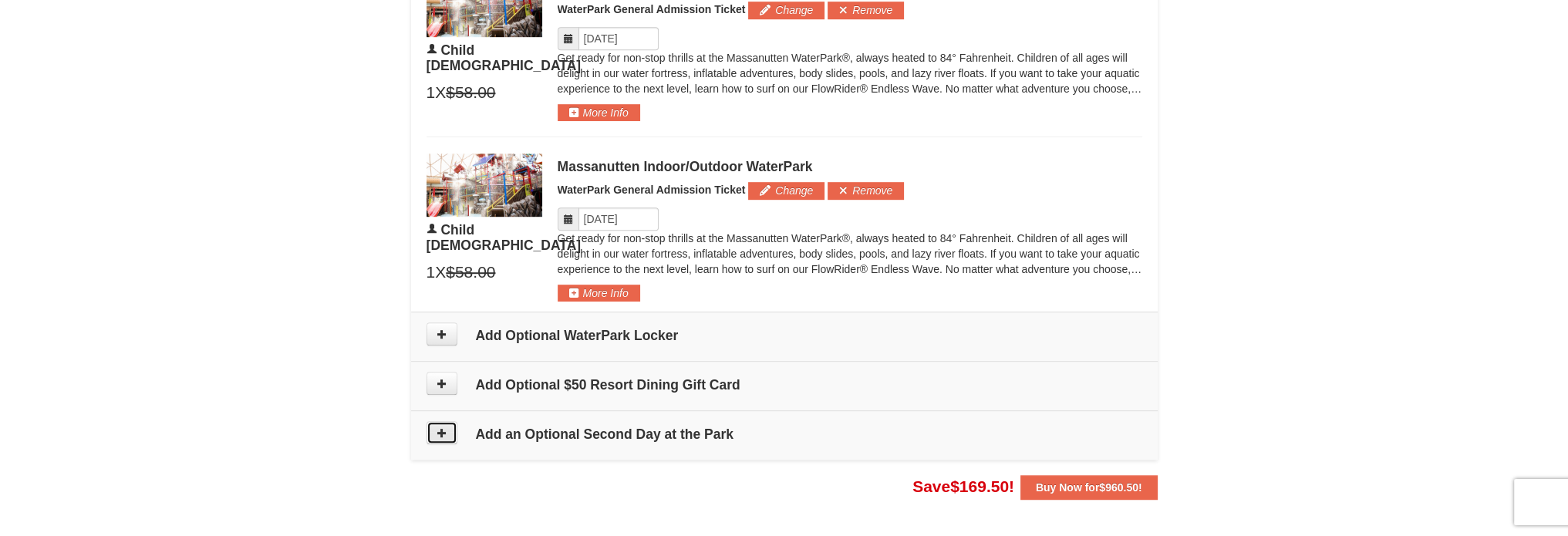
click at [438, 427] on icon at bounding box center [443, 433] width 11 height 11
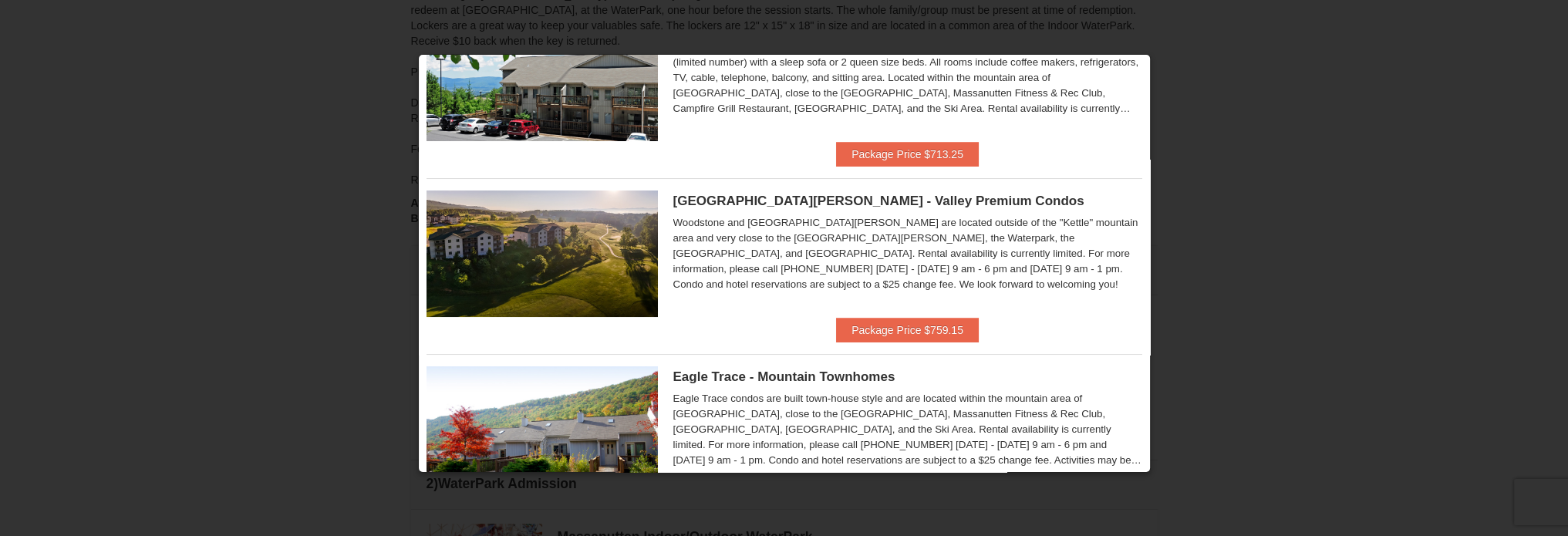
scroll to position [83, 0]
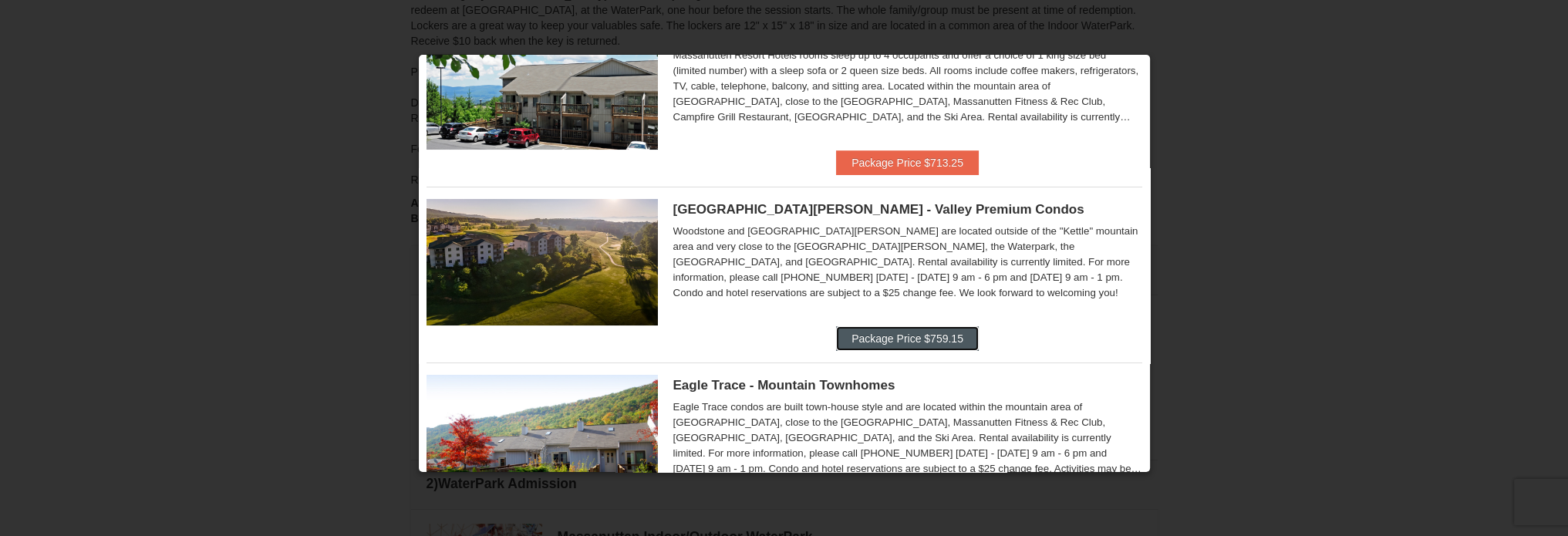
click at [909, 340] on button "Package Price $759.15" at bounding box center [908, 338] width 143 height 25
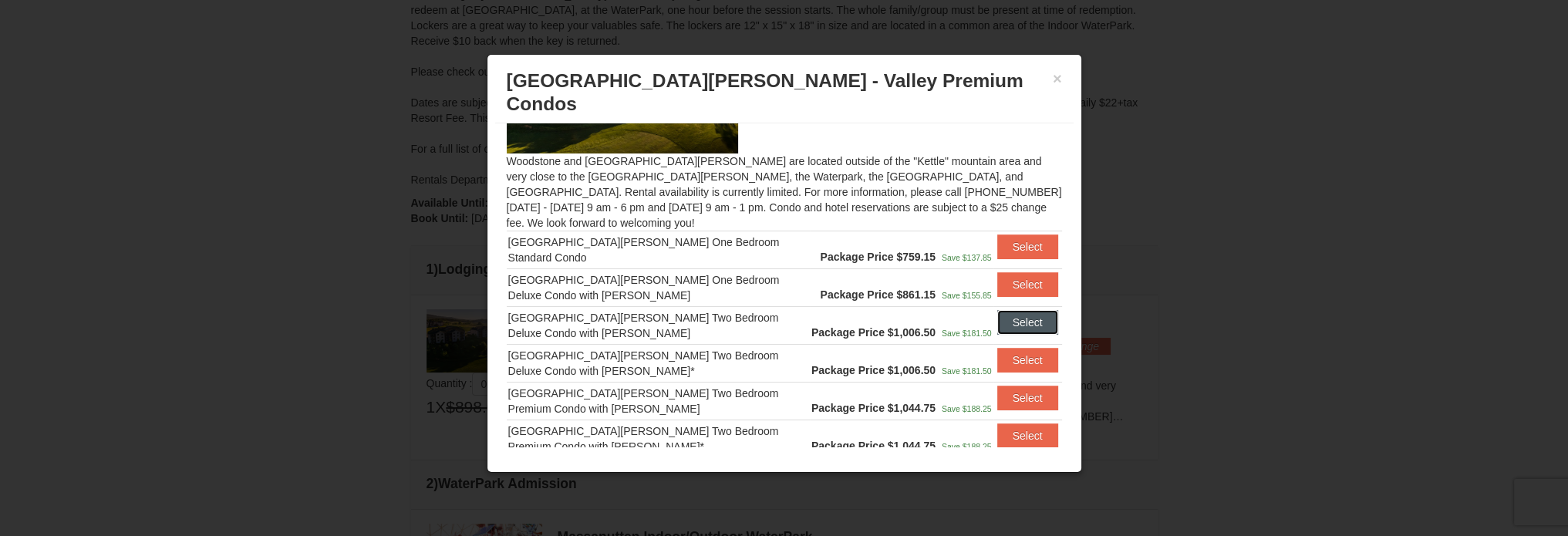
click at [1024, 310] on button "Select" at bounding box center [1028, 322] width 61 height 25
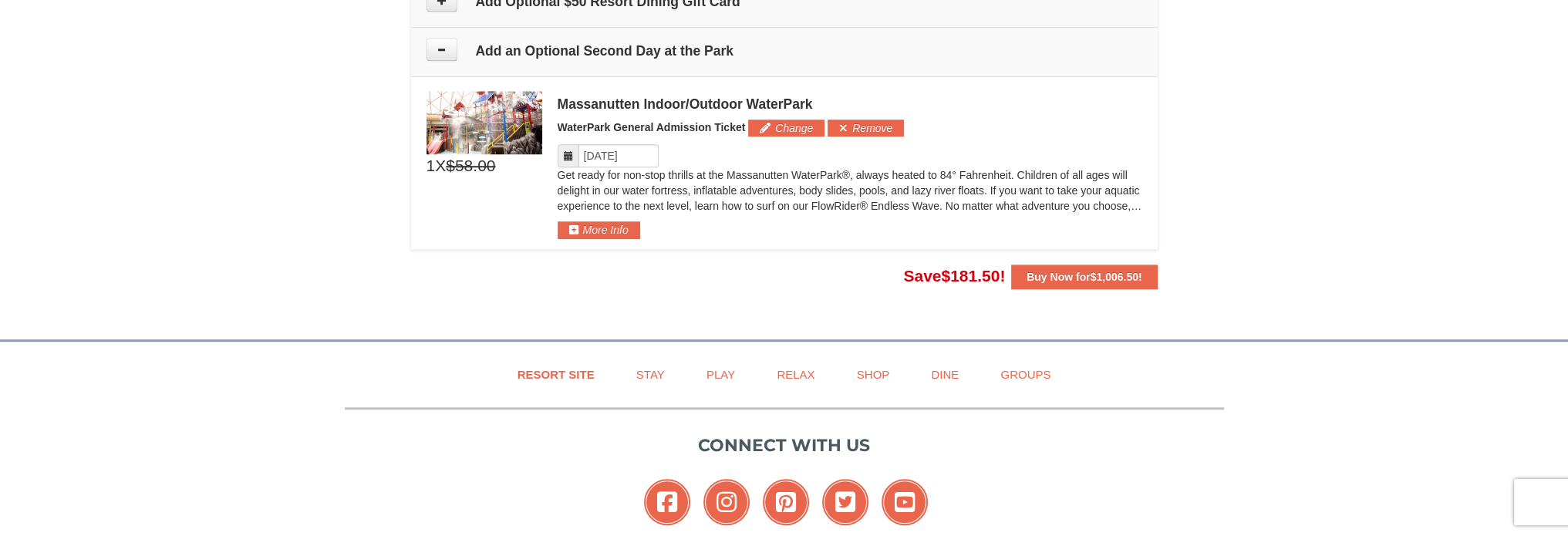
scroll to position [1775, 0]
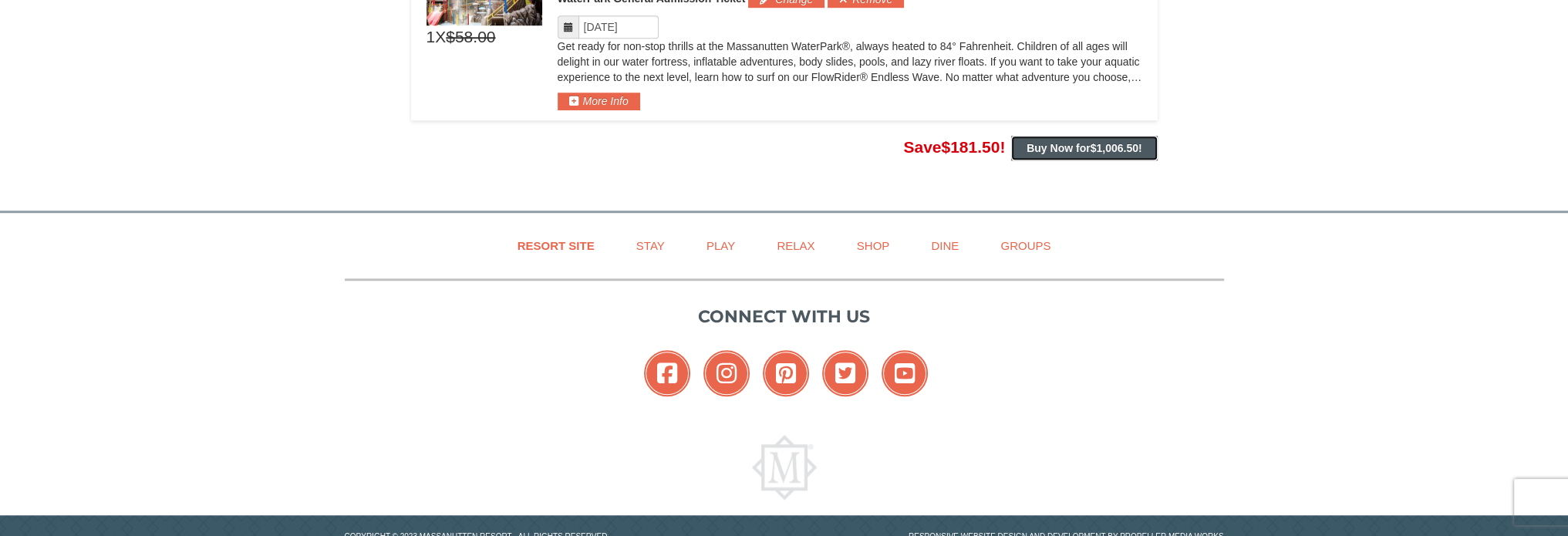
click at [1086, 142] on strong "Buy Now for $1,006.50 !" at bounding box center [1084, 147] width 115 height 12
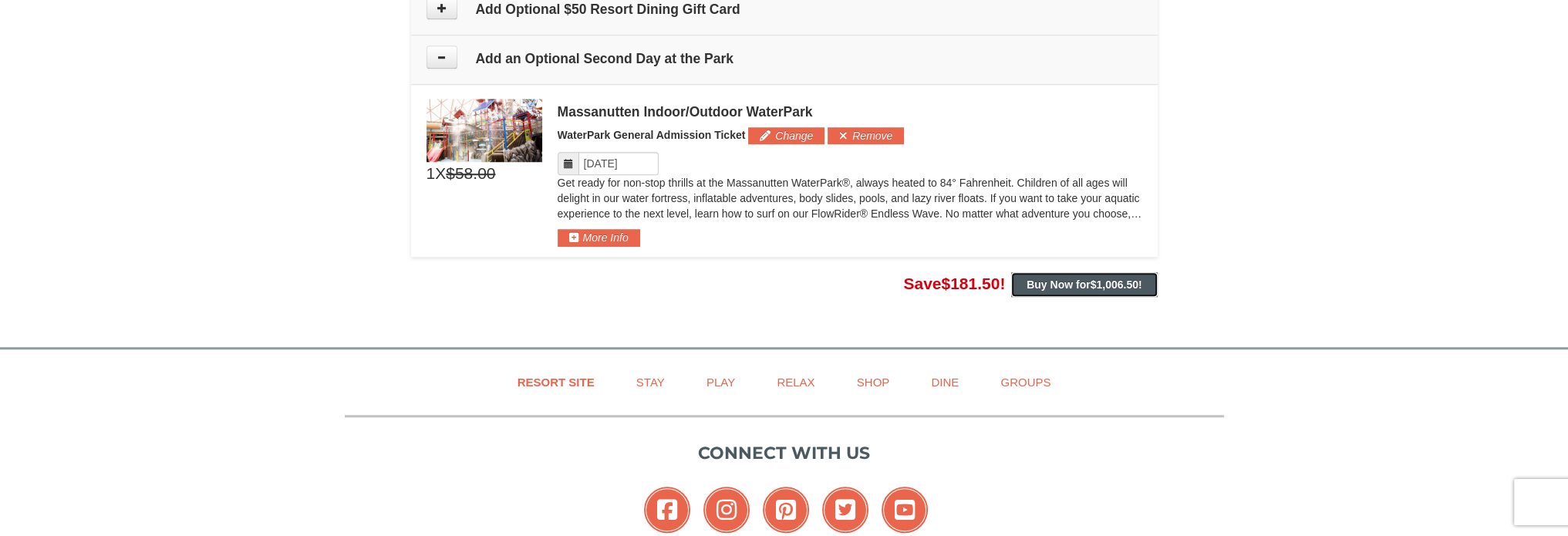
scroll to position [1621, 0]
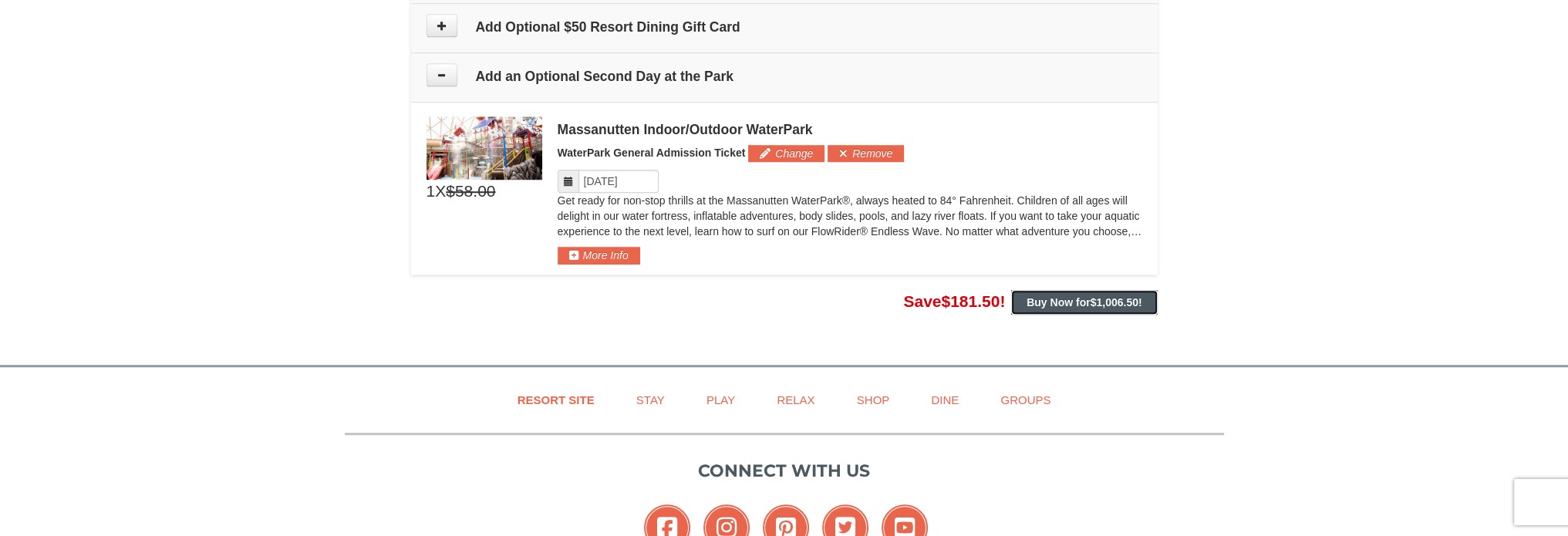
click at [1072, 296] on strong "Buy Now for $1,006.50 !" at bounding box center [1084, 302] width 115 height 12
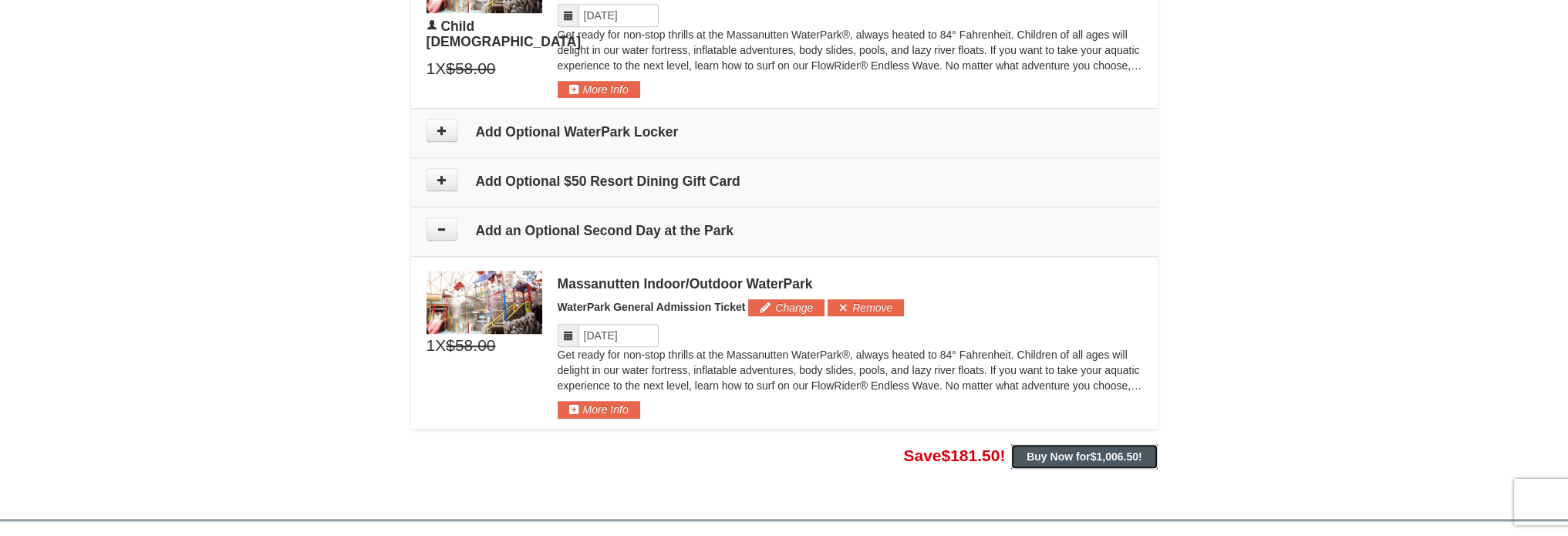
scroll to position [1466, 0]
click at [633, 330] on input "Please format dates MM/DD/YYYY" at bounding box center [619, 335] width 80 height 23
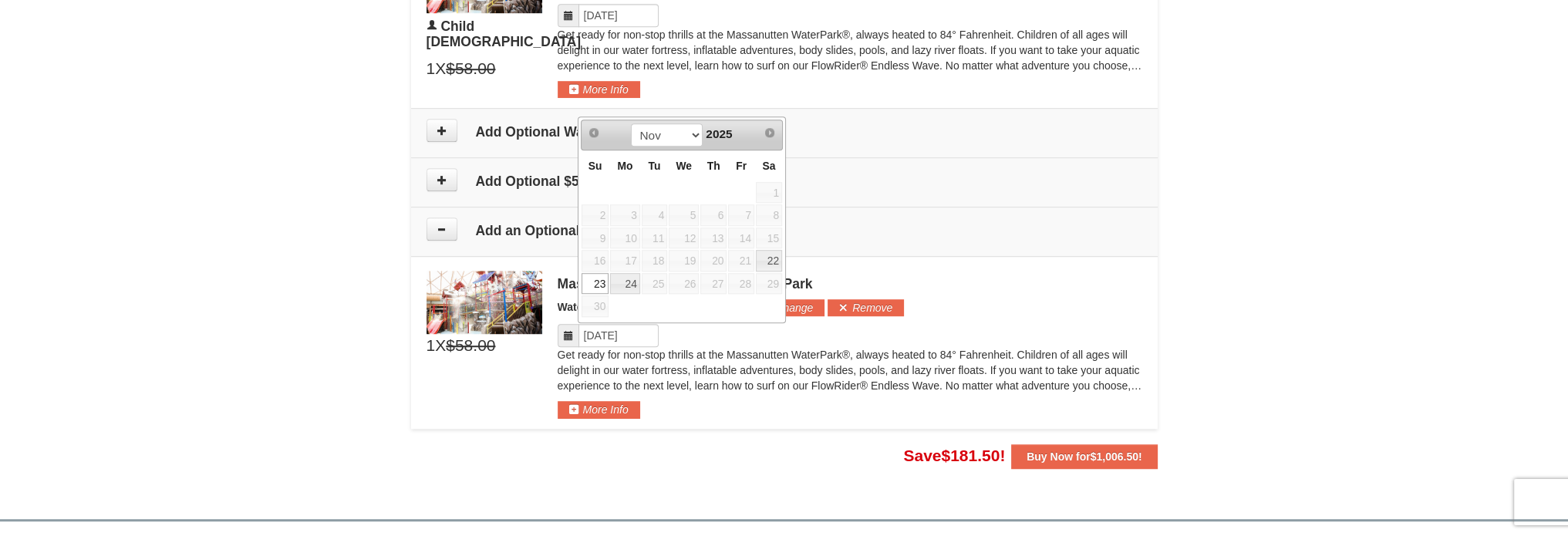
click at [725, 342] on div "Please format dates MM/DD/YYYY" at bounding box center [850, 335] width 585 height 23
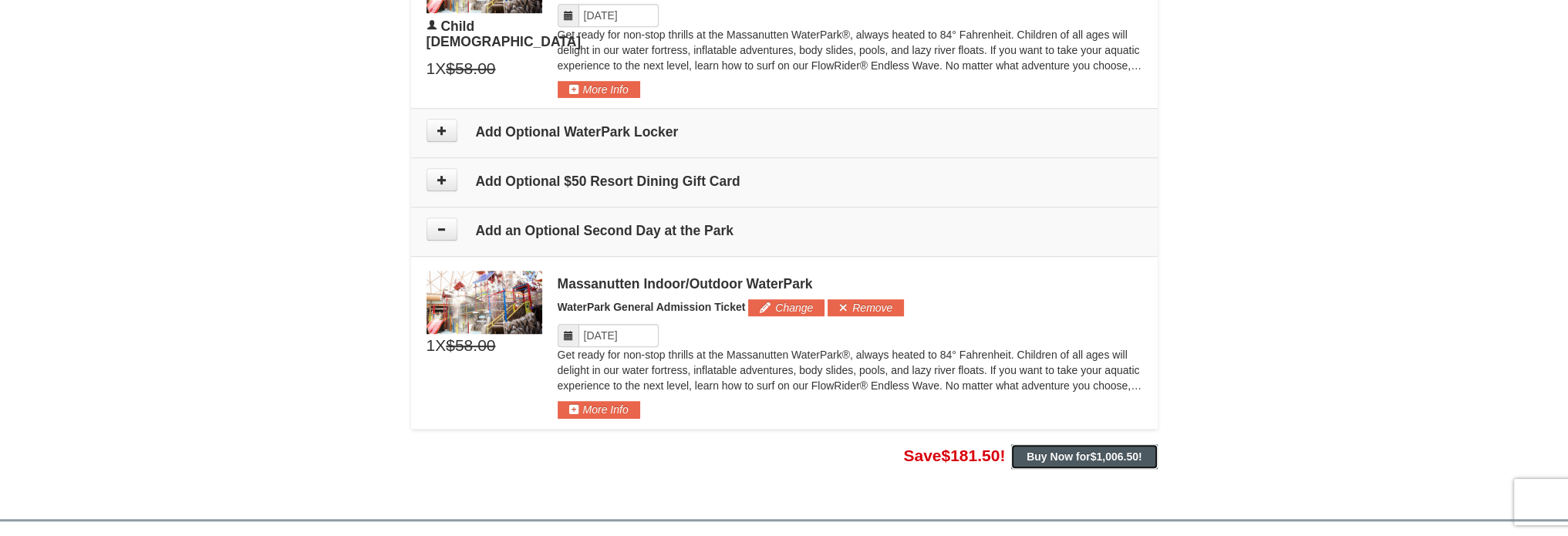
click at [1036, 452] on strong "Buy Now for $1,006.50 !" at bounding box center [1084, 456] width 115 height 12
click at [620, 407] on button "More Info" at bounding box center [599, 410] width 82 height 17
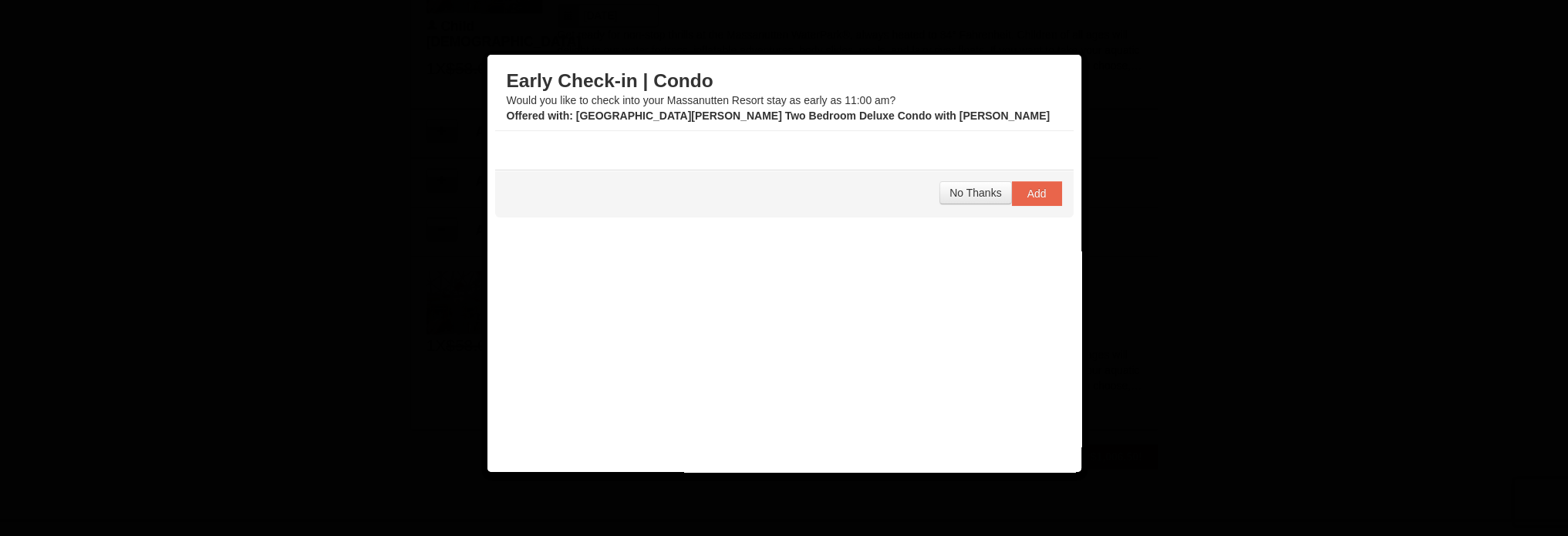
click at [1044, 74] on h3 "Early Check-in | Condo" at bounding box center [784, 80] width 555 height 23
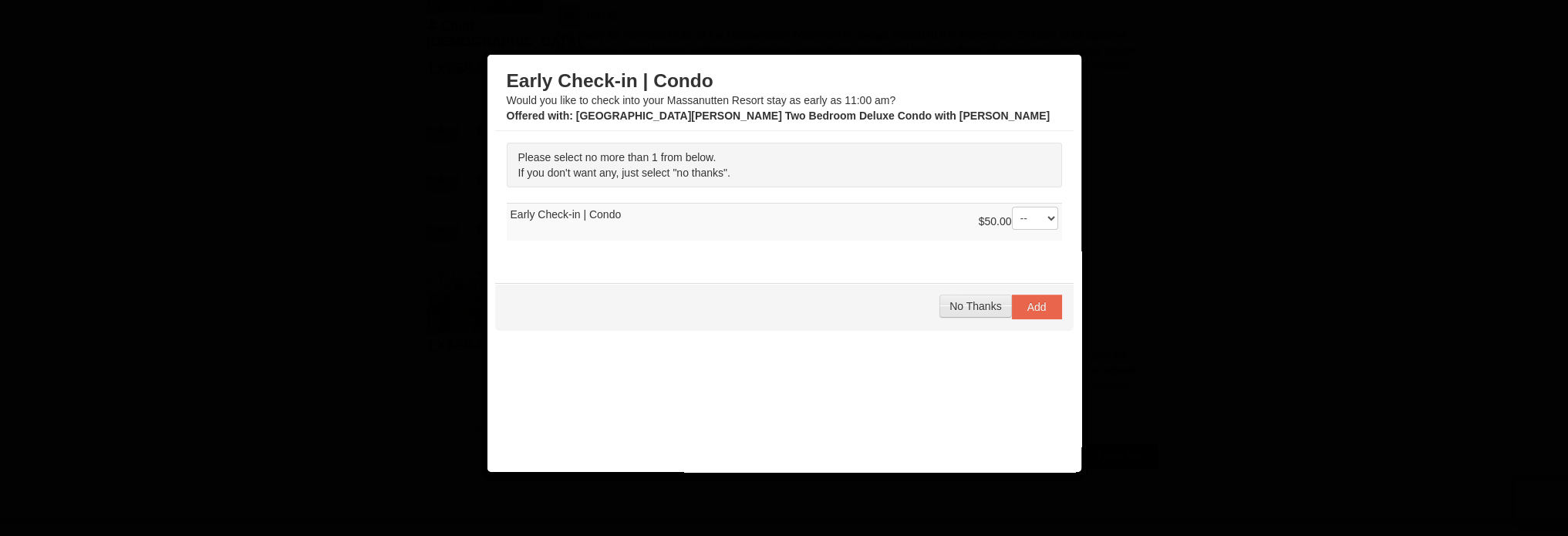
click at [956, 301] on span "No Thanks" at bounding box center [976, 306] width 52 height 12
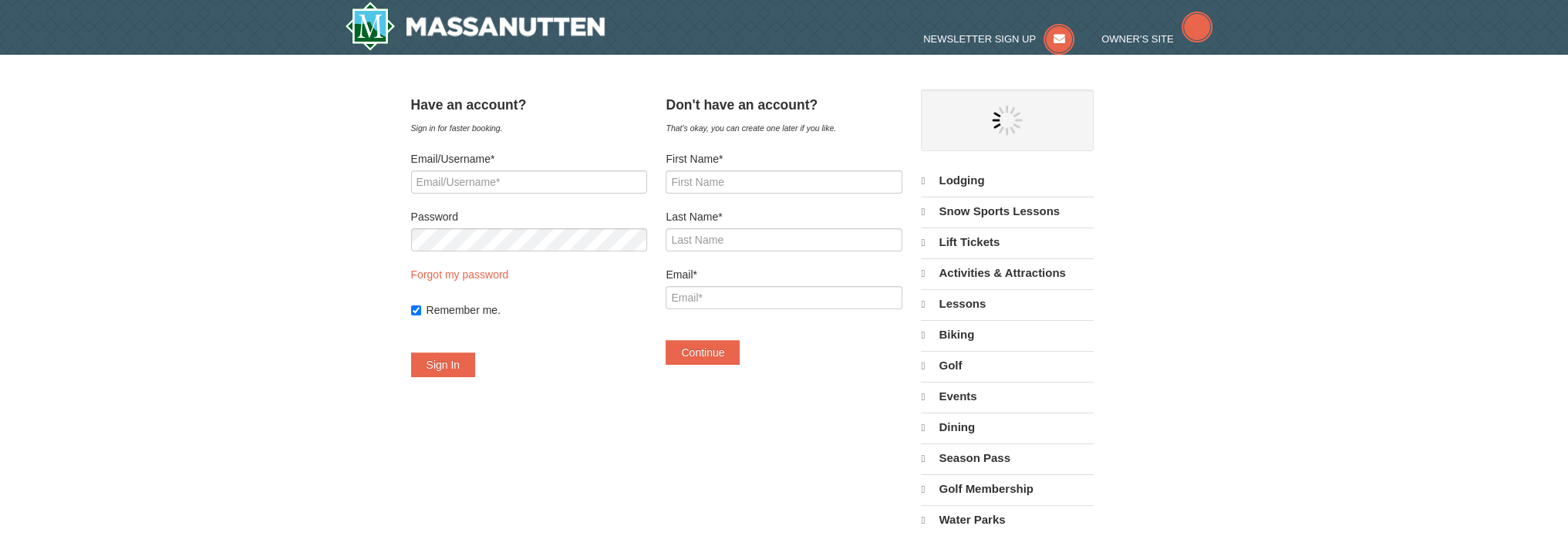
select select "10"
